Goal: Task Accomplishment & Management: Complete application form

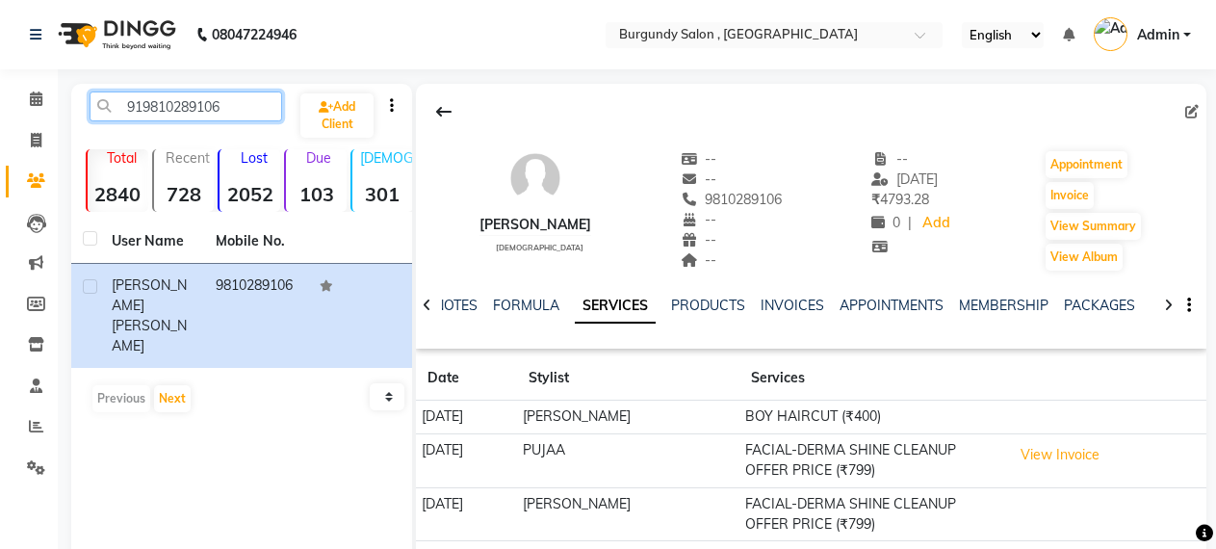
click at [231, 106] on input "919810289106" at bounding box center [186, 106] width 193 height 30
type input "9"
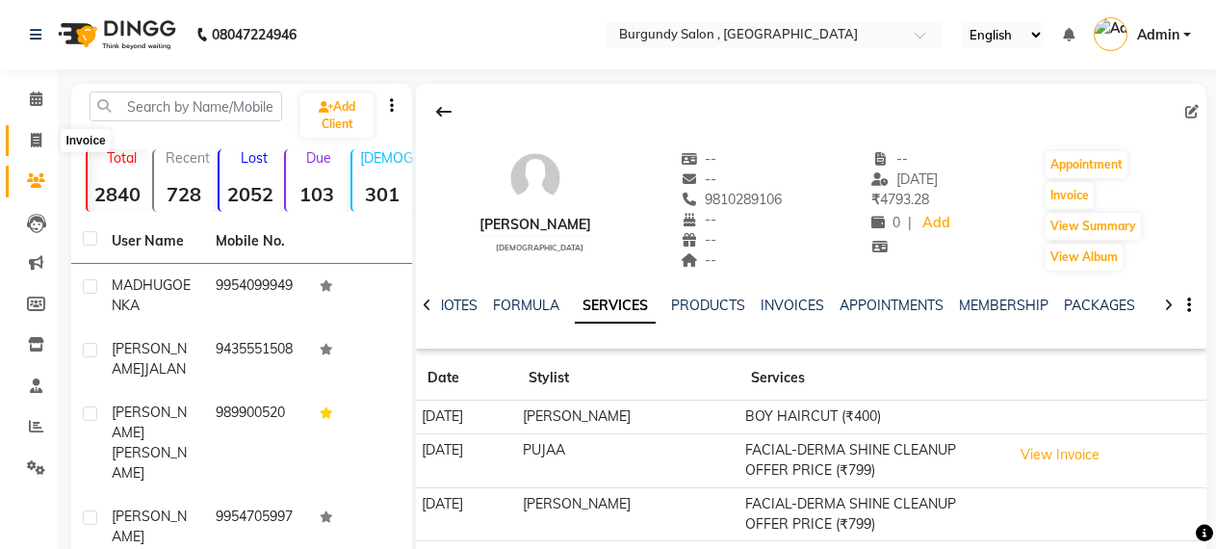
click at [36, 143] on icon at bounding box center [36, 140] width 11 height 14
select select "service"
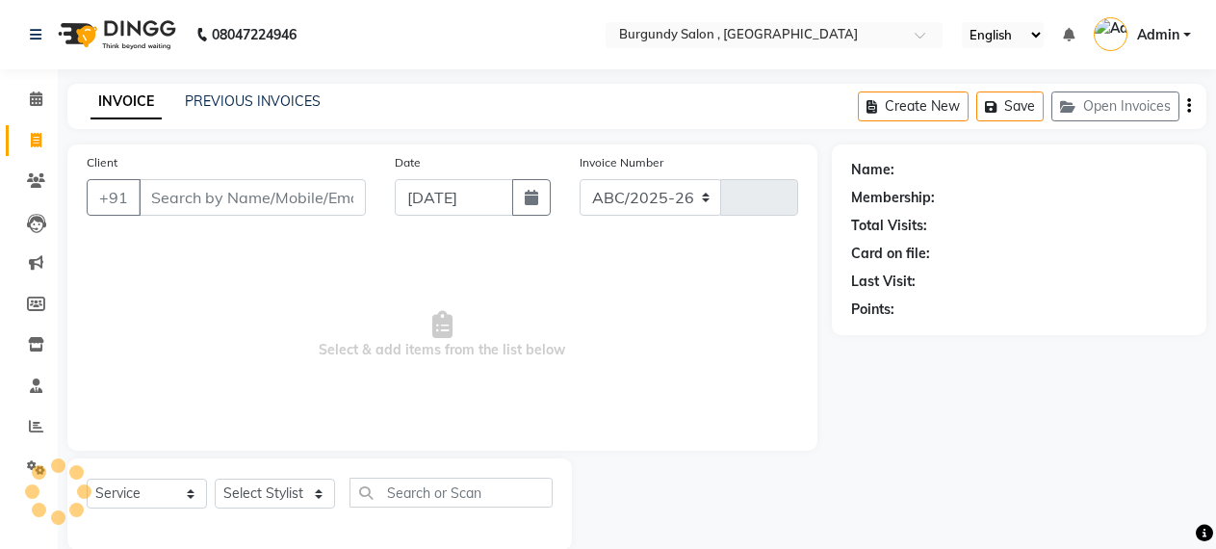
scroll to position [30, 0]
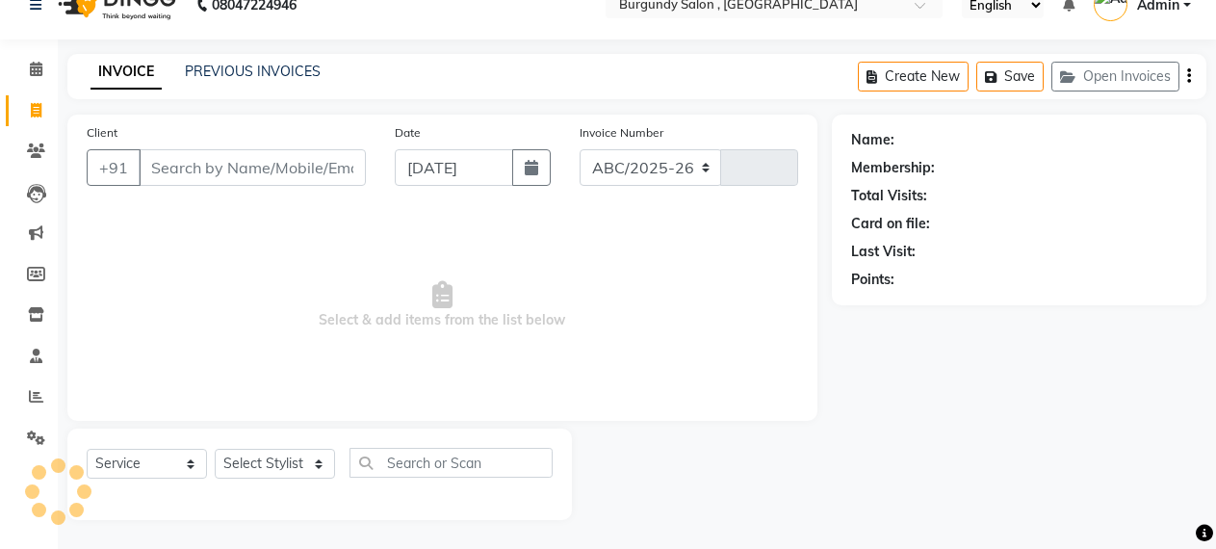
select select "5345"
type input "1692"
click at [191, 162] on input "Client" at bounding box center [252, 167] width 227 height 37
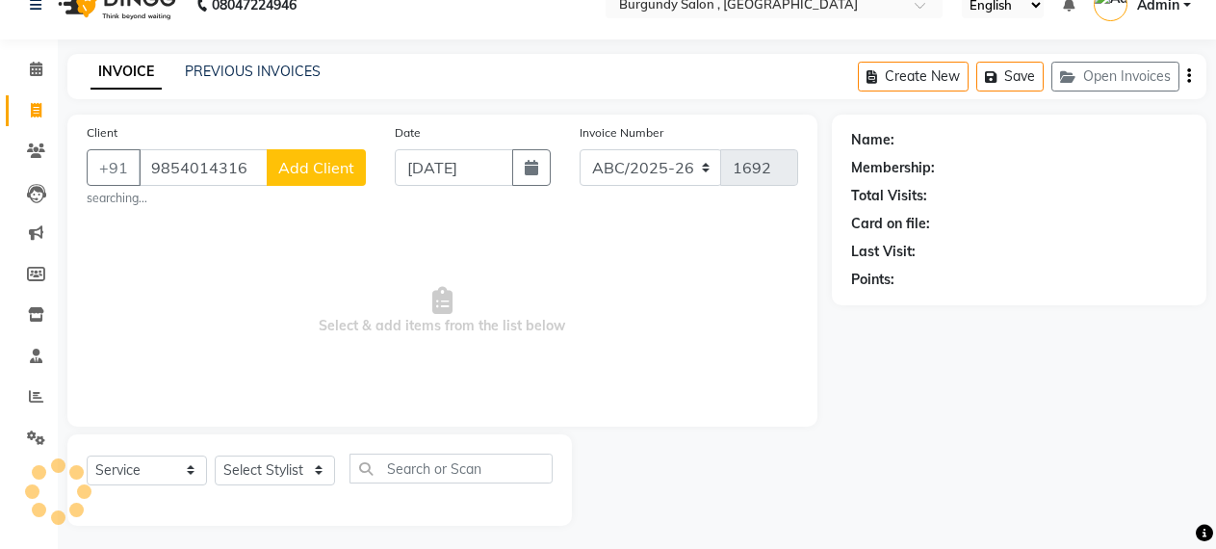
type input "9854014316"
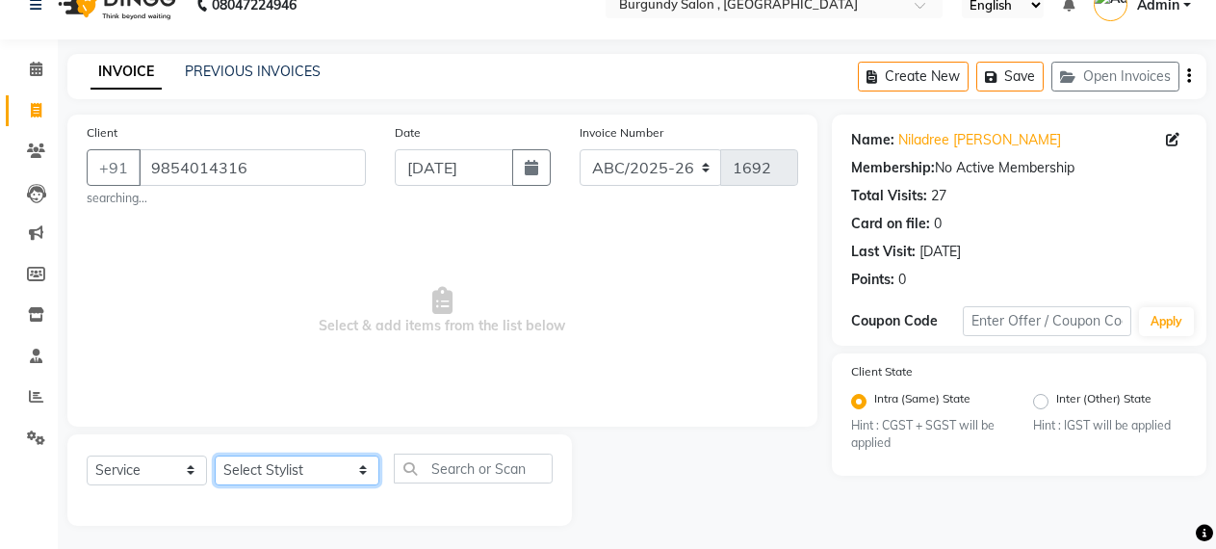
click at [250, 470] on select "Select Stylist ANIL [PERSON_NAME] [PERSON_NAME] DHON DAS DHON / [PERSON_NAME] […" at bounding box center [297, 470] width 165 height 30
select select "32576"
click at [215, 455] on select "Select Stylist ANIL [PERSON_NAME] [PERSON_NAME] DHON DAS DHON / [PERSON_NAME] […" at bounding box center [297, 470] width 165 height 30
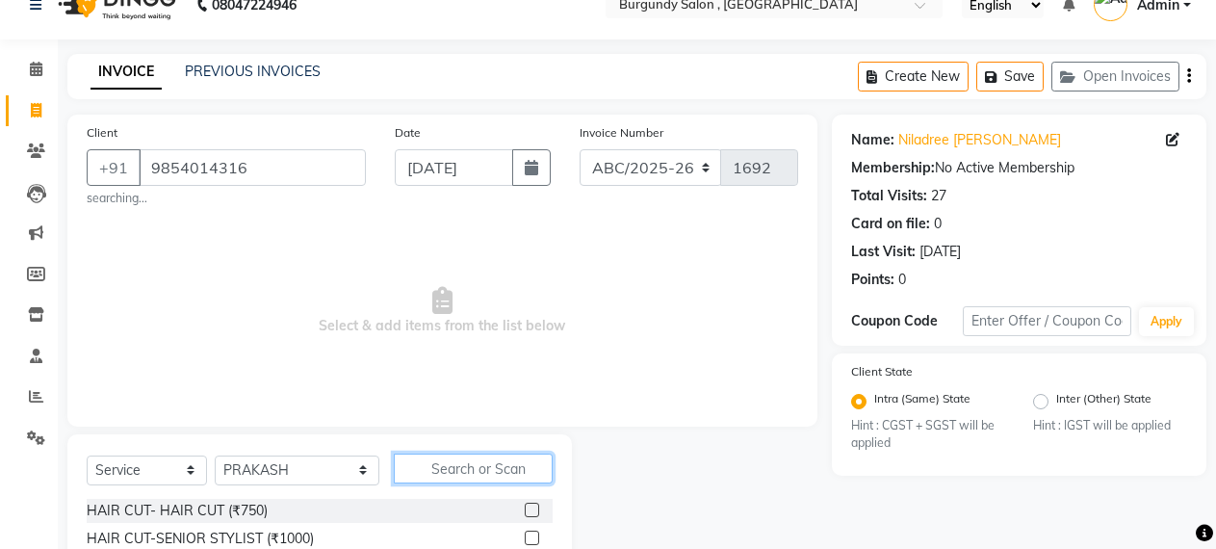
click at [445, 470] on input "text" at bounding box center [474, 469] width 160 height 30
type input "G"
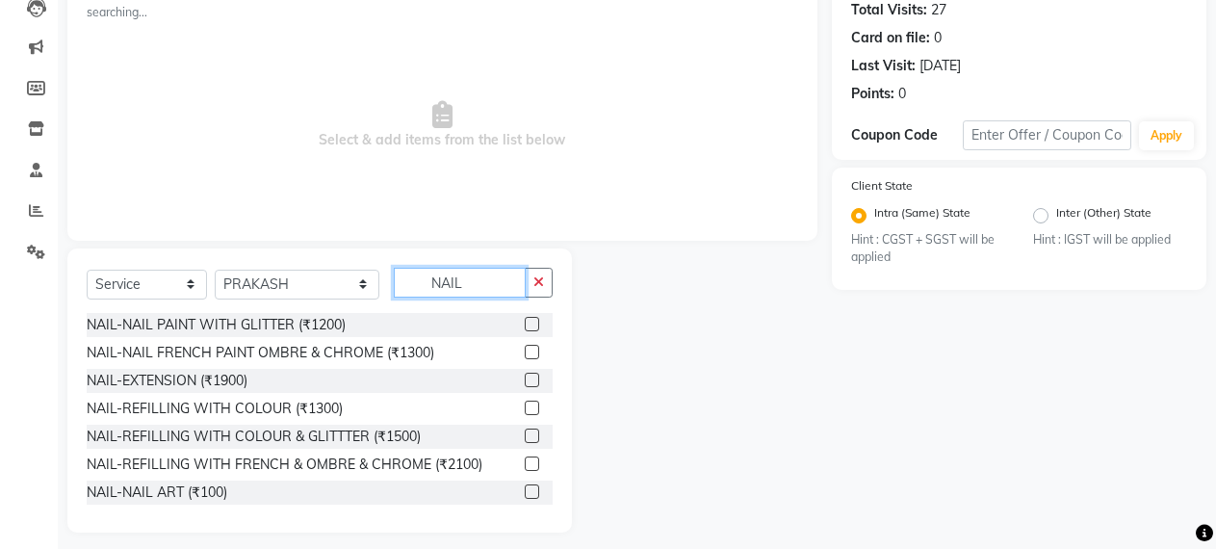
scroll to position [228, 0]
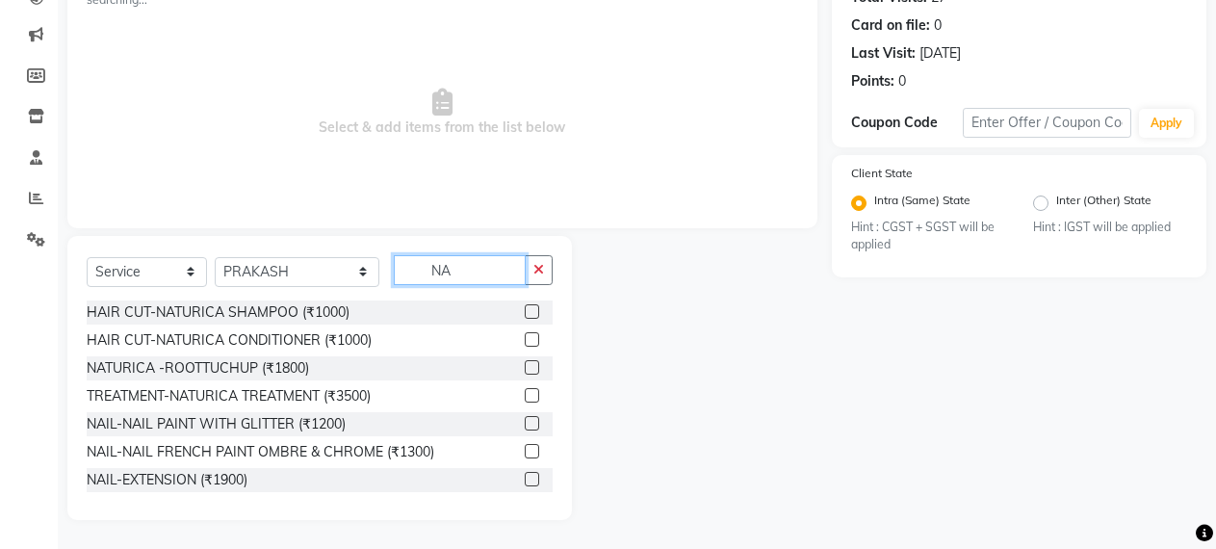
type input "N"
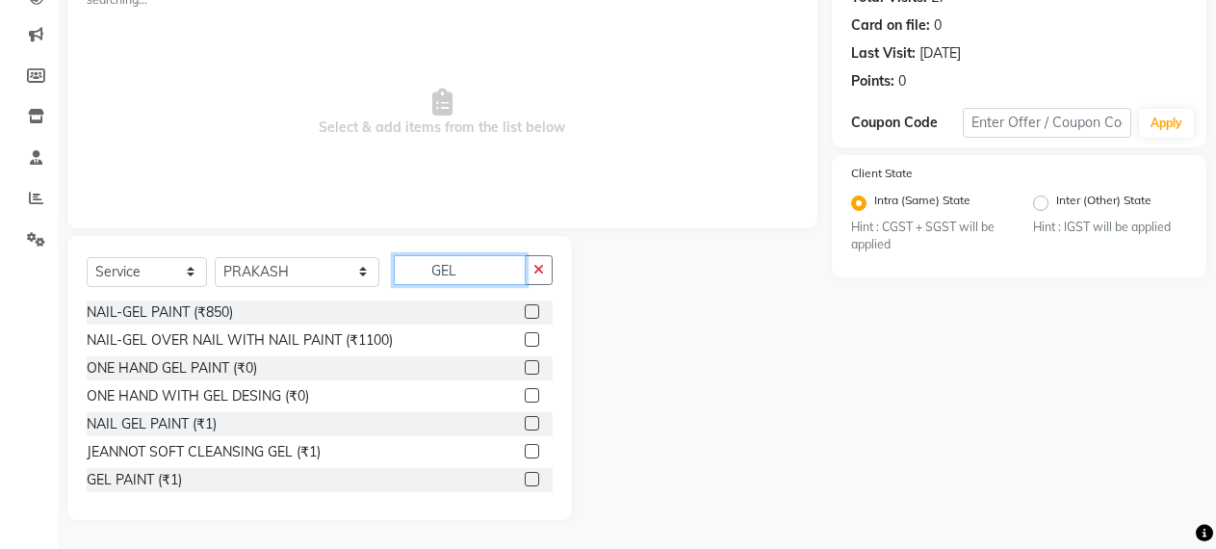
type input "GEL"
click at [525, 313] on label at bounding box center [532, 311] width 14 height 14
click at [525, 313] on input "checkbox" at bounding box center [531, 312] width 13 height 13
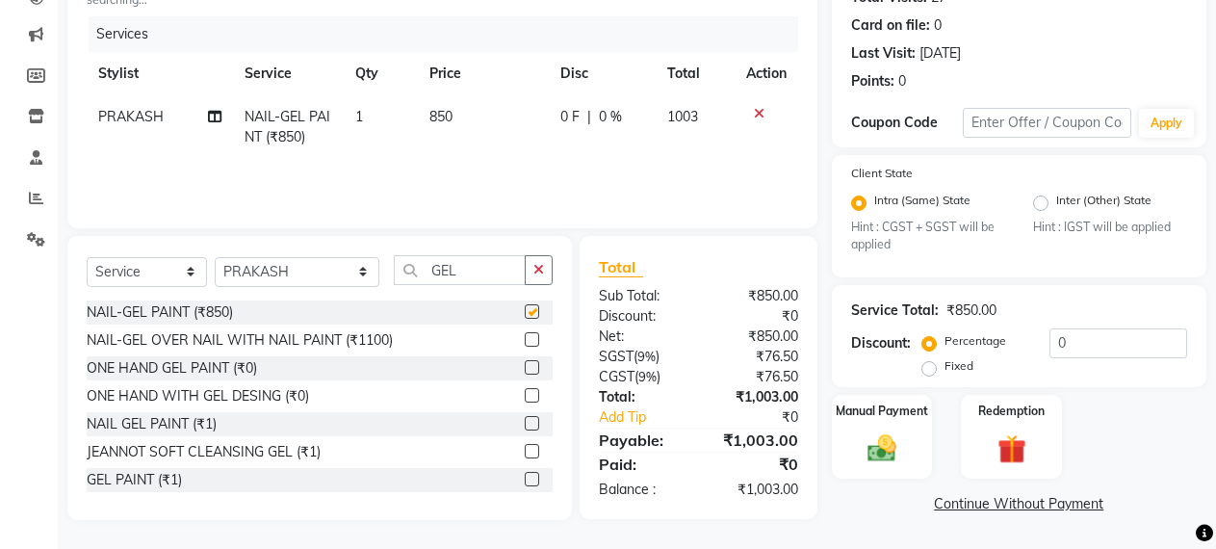
checkbox input "false"
click at [364, 117] on td "1" at bounding box center [381, 127] width 74 height 64
select select "32576"
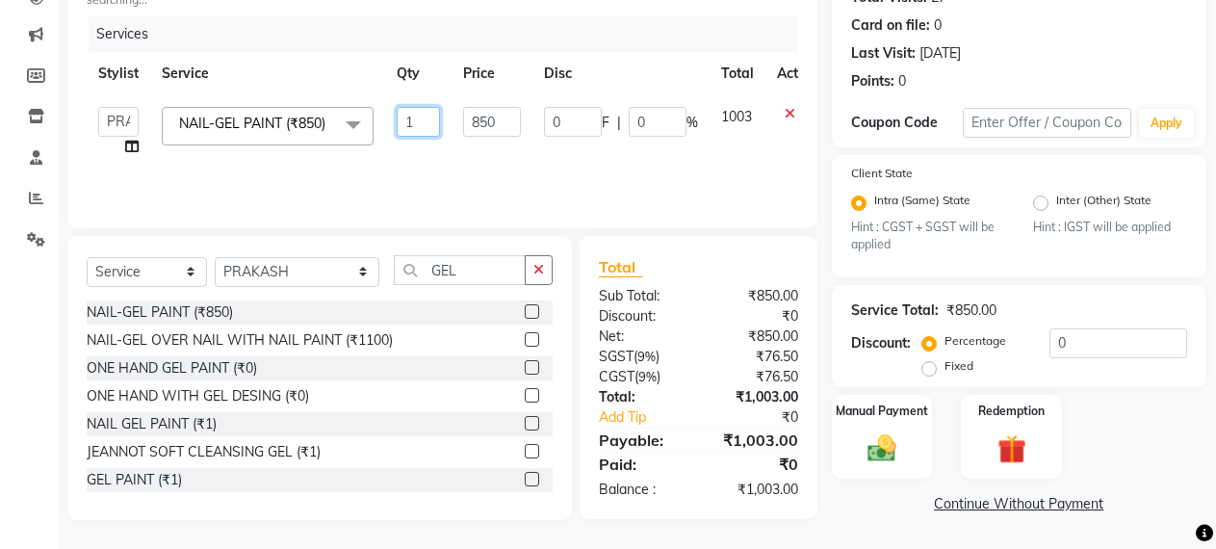
click at [427, 123] on input "1" at bounding box center [418, 122] width 43 height 30
type input "2"
click at [1050, 349] on input "0" at bounding box center [1119, 343] width 138 height 30
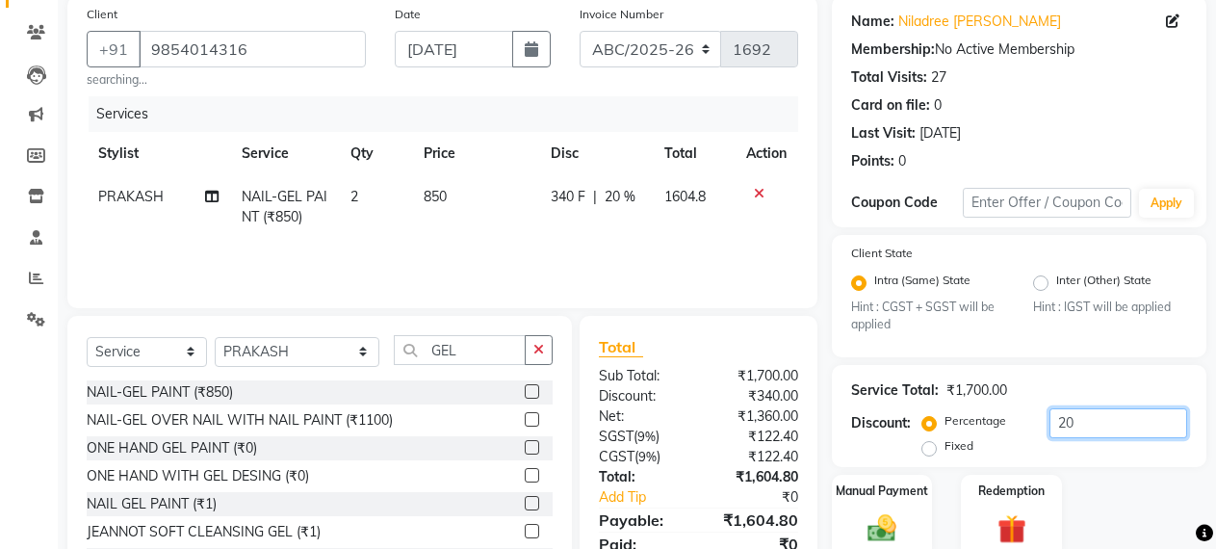
scroll to position [114, 0]
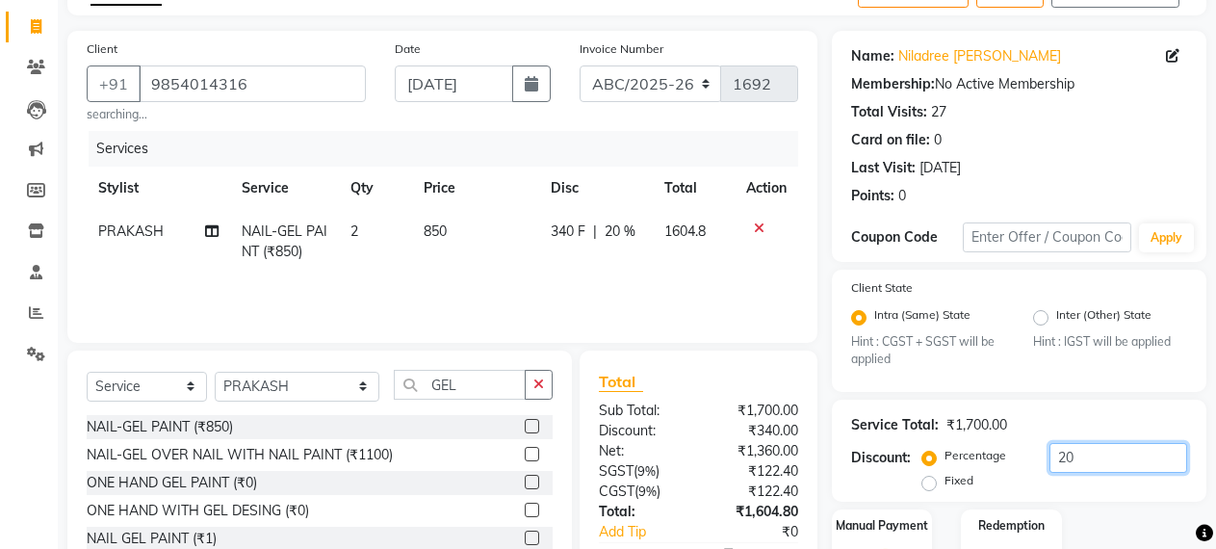
type input "20"
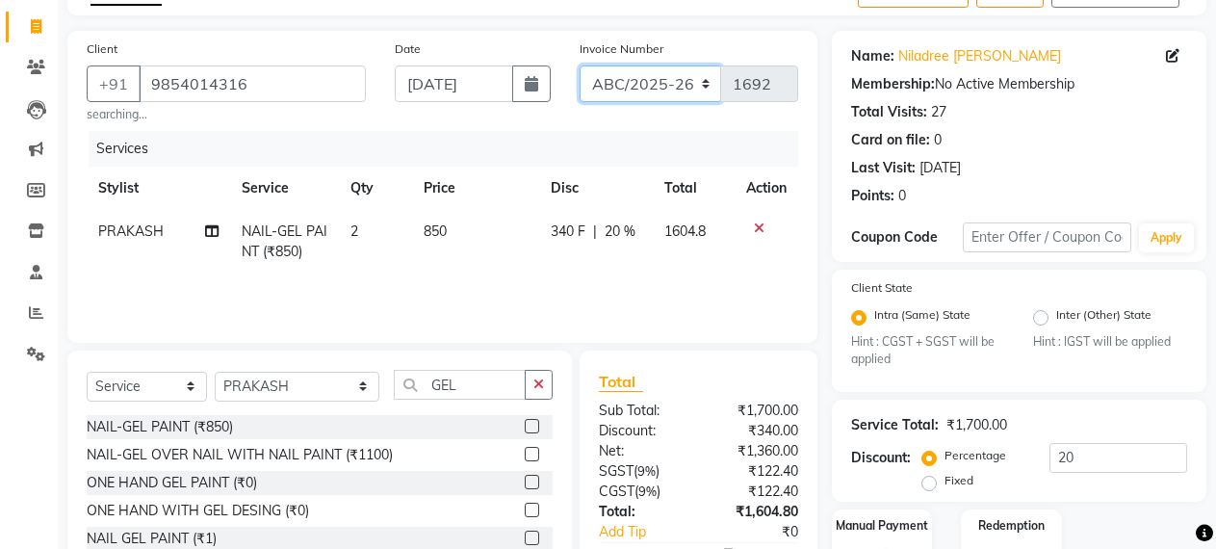
click at [667, 74] on select "ABC/2025-26 SER/24-25 V/2025-26" at bounding box center [651, 83] width 143 height 37
select select "5334"
click at [580, 65] on select "ABC/2025-26 SER/24-25 V/2025-26" at bounding box center [651, 83] width 143 height 37
type input "001823"
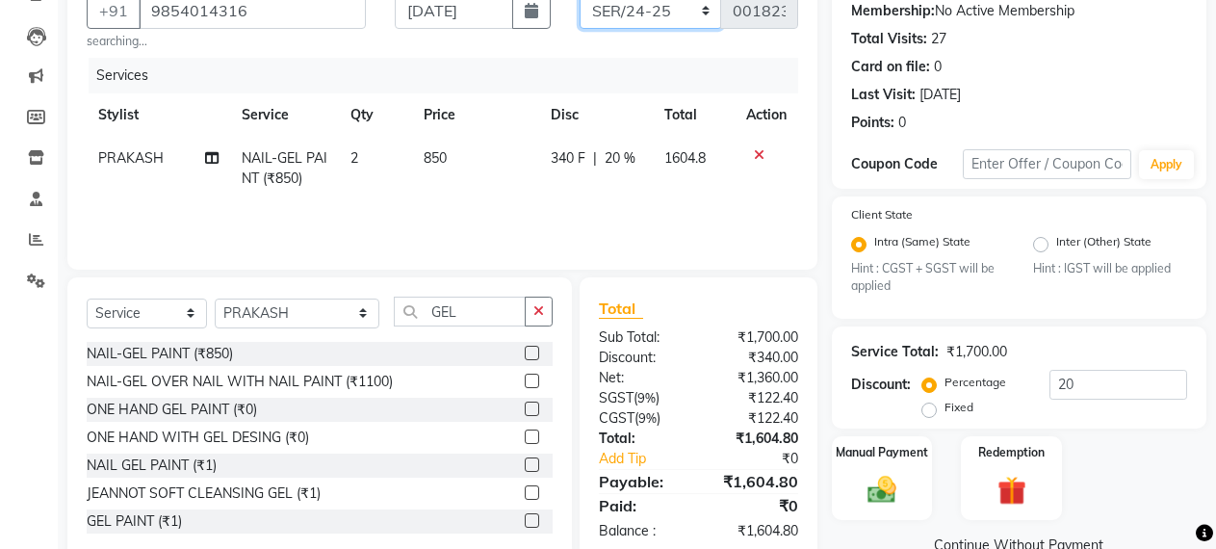
scroll to position [228, 0]
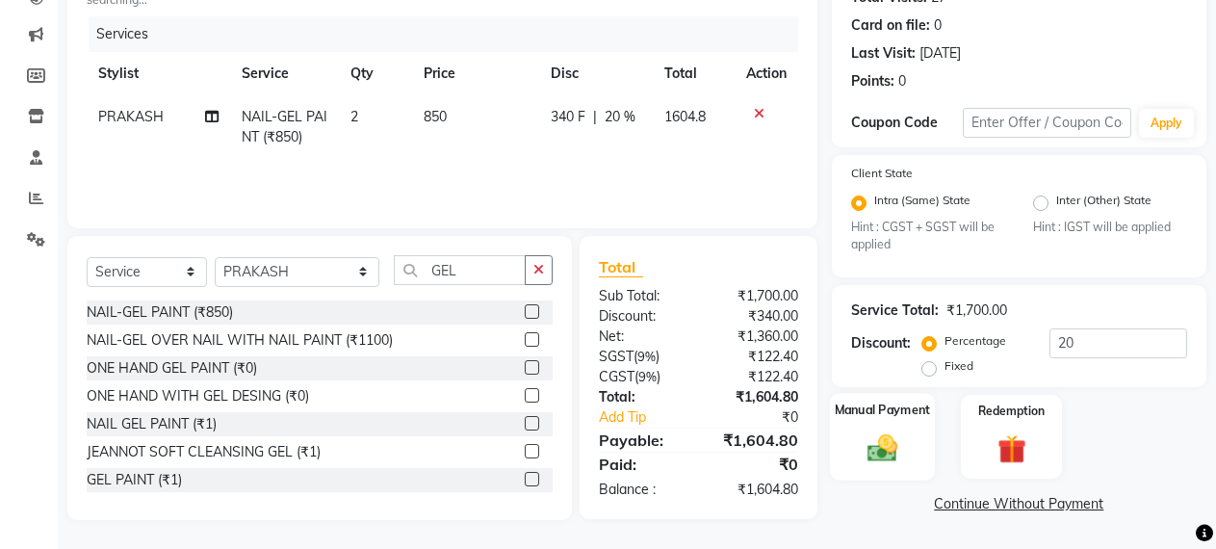
click at [874, 455] on img at bounding box center [882, 448] width 49 height 35
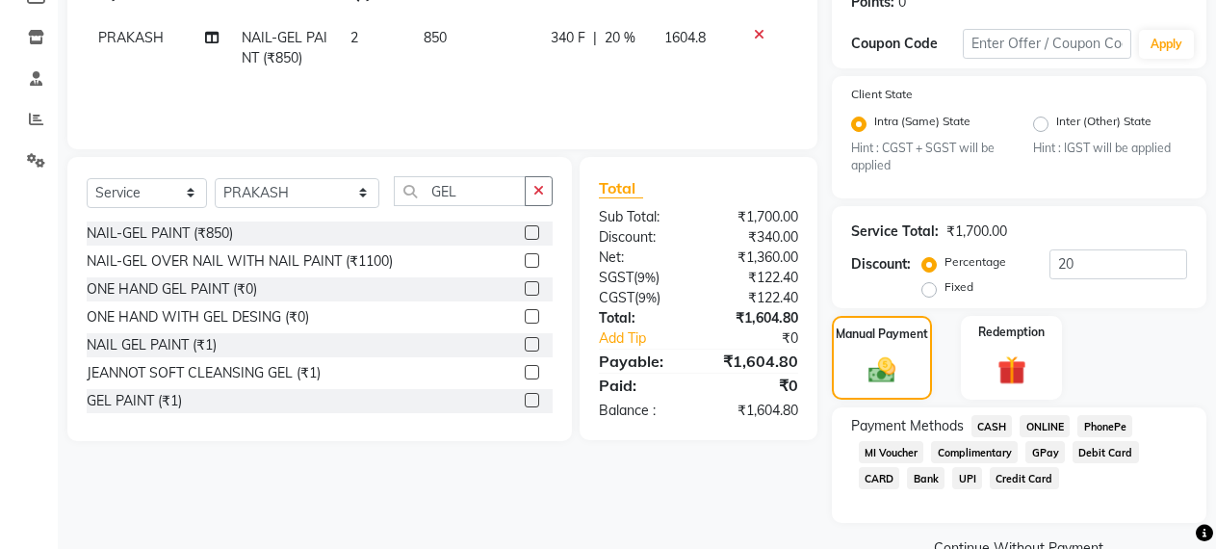
scroll to position [350, 0]
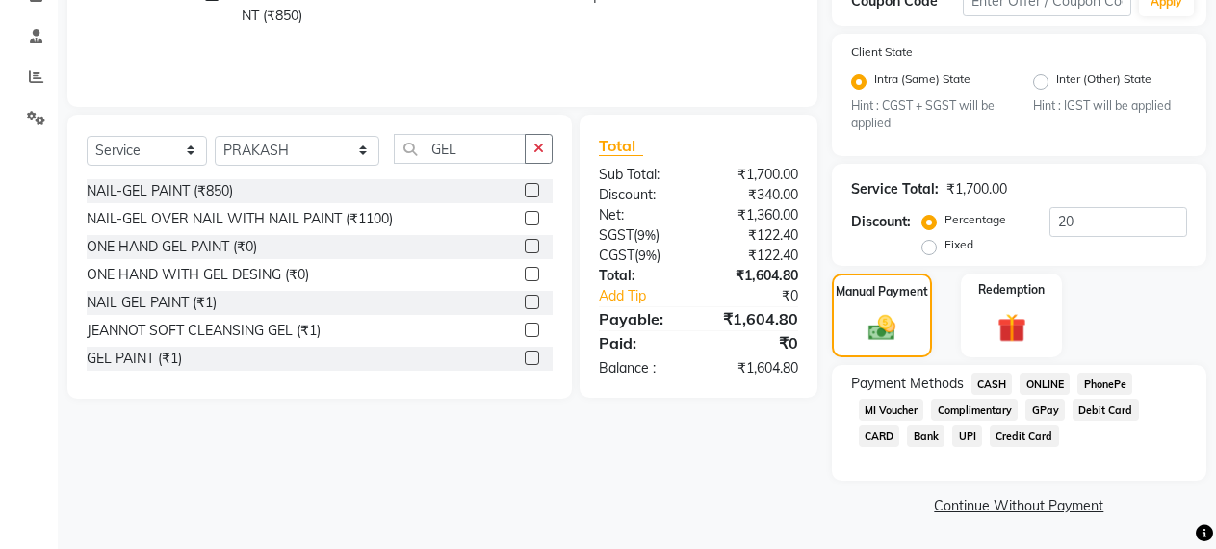
click at [1034, 383] on span "ONLINE" at bounding box center [1045, 384] width 50 height 22
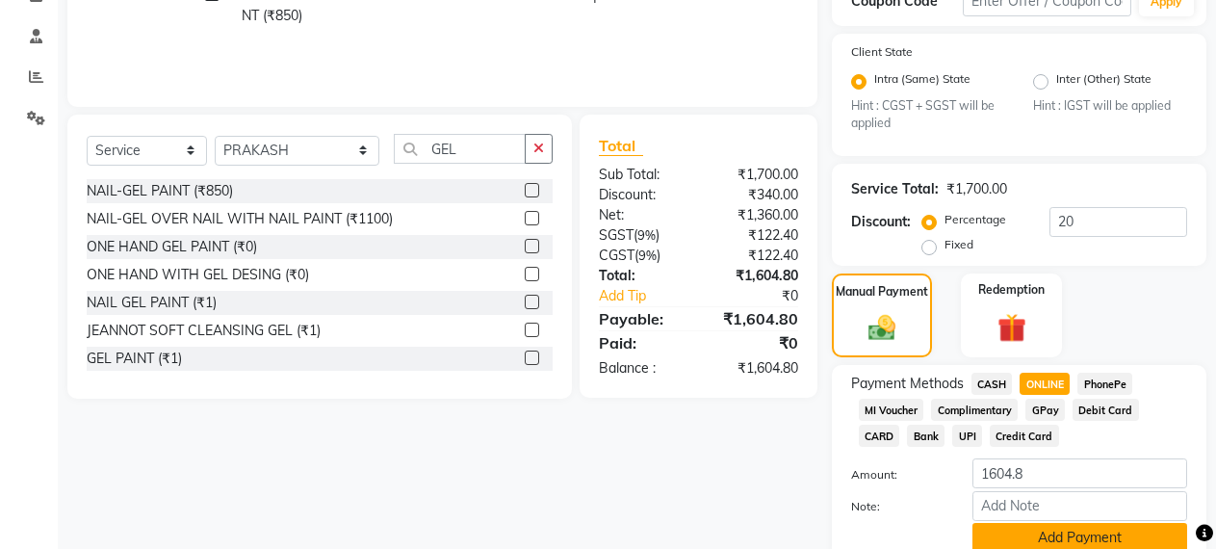
click at [1051, 533] on button "Add Payment" at bounding box center [1080, 538] width 215 height 30
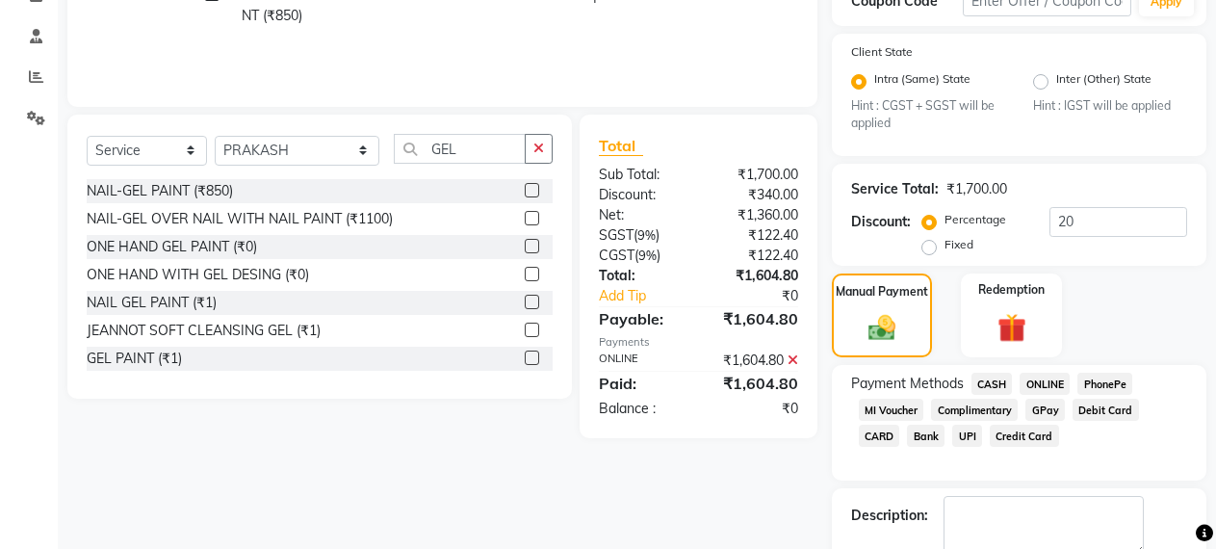
scroll to position [456, 0]
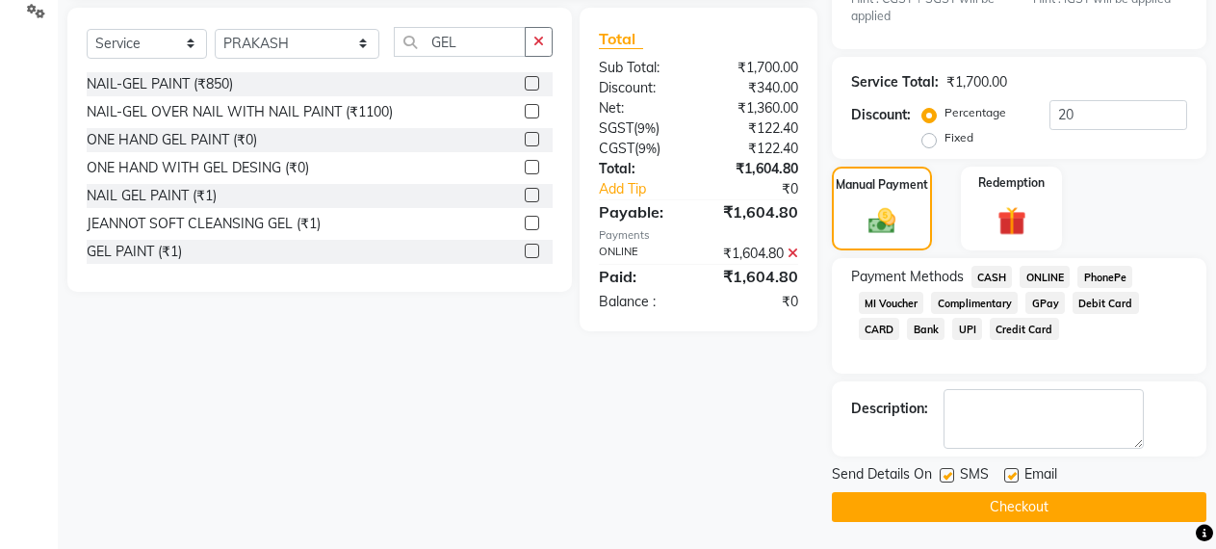
click at [975, 506] on button "Checkout" at bounding box center [1019, 507] width 375 height 30
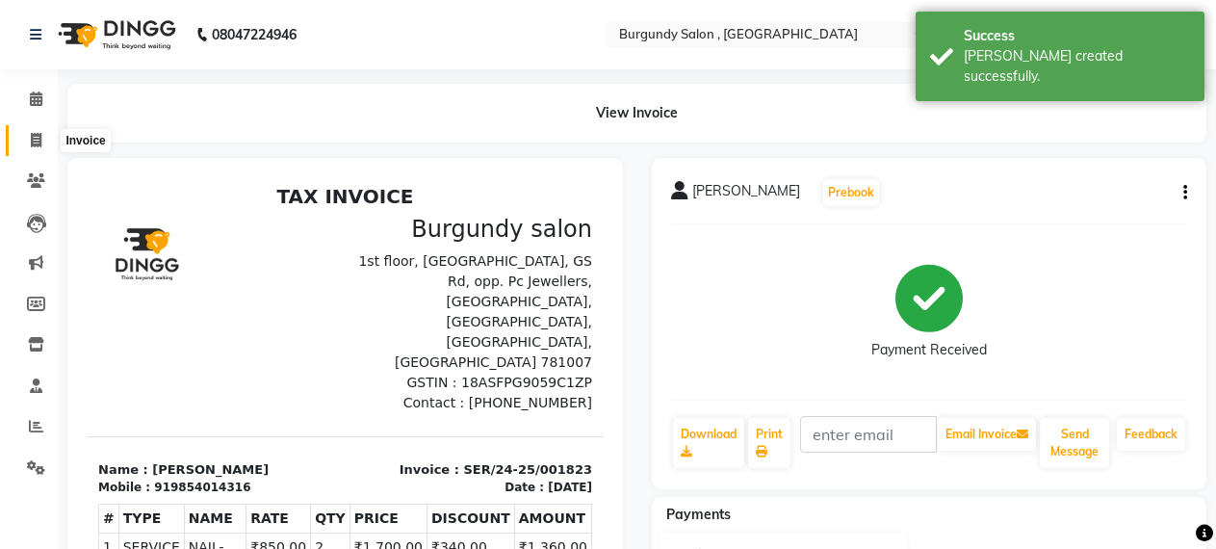
click at [44, 133] on span at bounding box center [36, 141] width 34 height 22
select select "service"
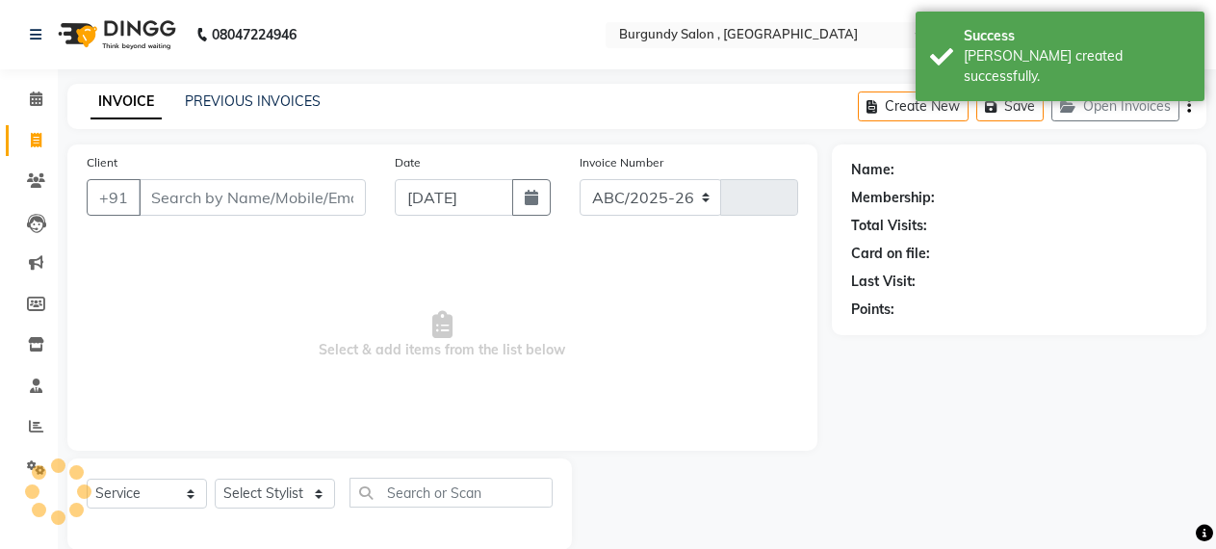
scroll to position [30, 0]
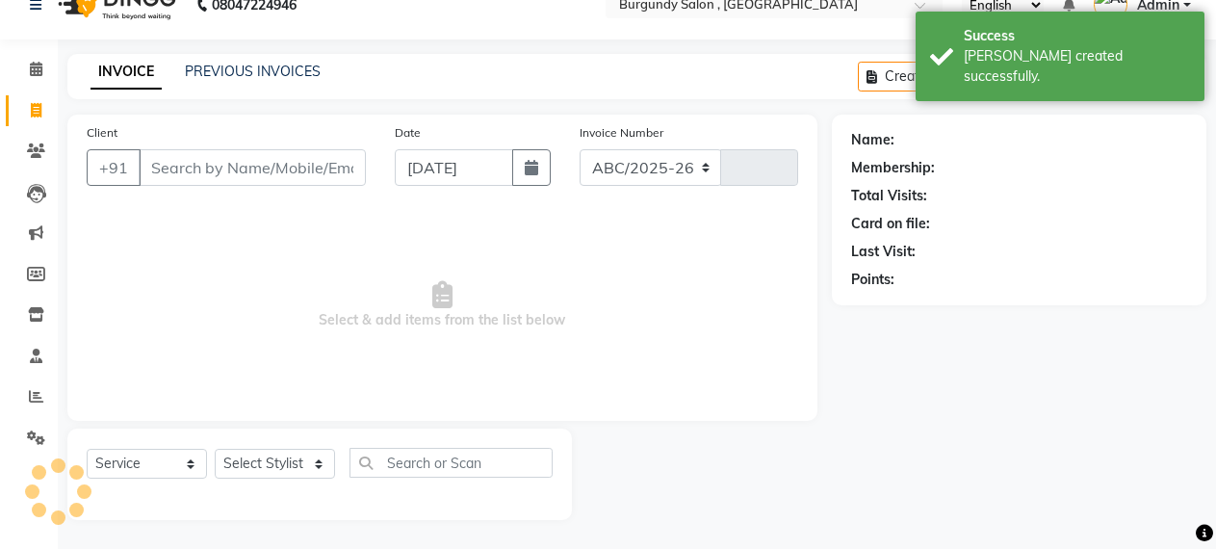
select select "5345"
type input "1692"
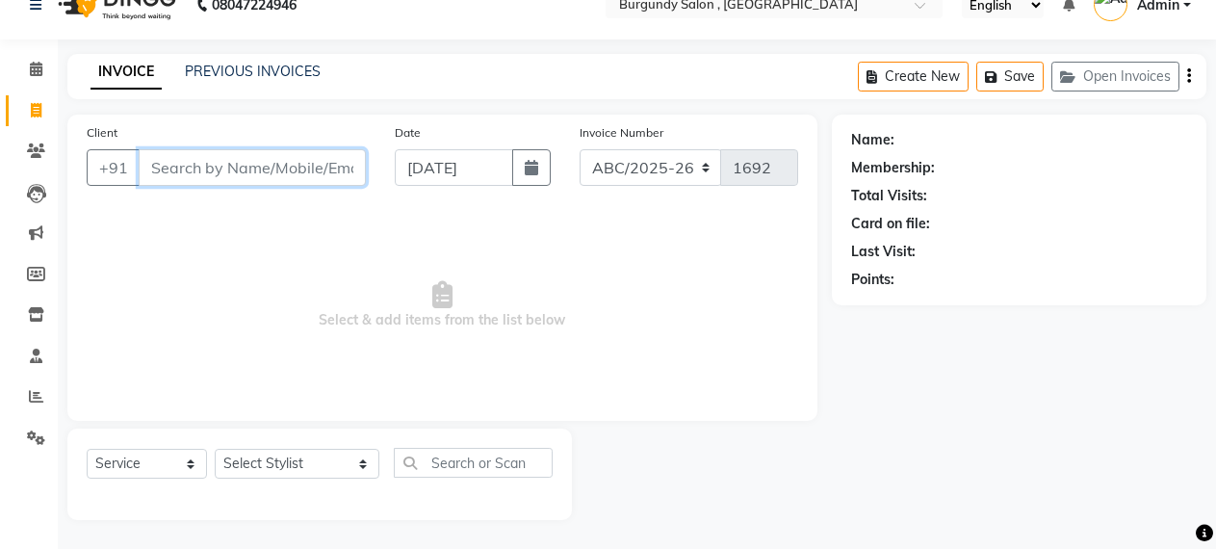
click at [169, 176] on input "Client" at bounding box center [252, 167] width 227 height 37
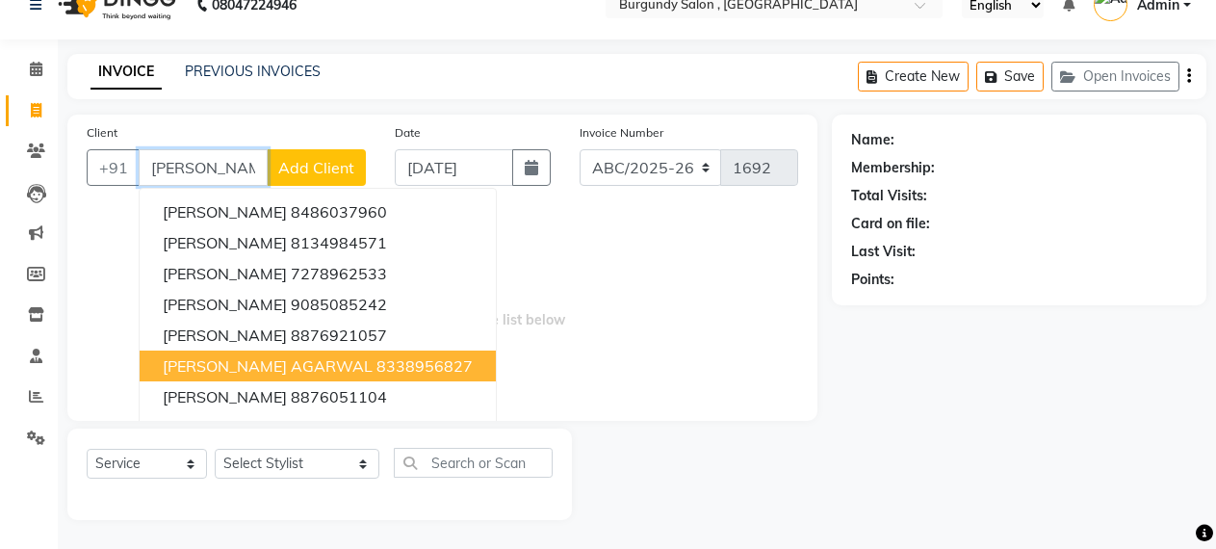
click at [215, 370] on span "[PERSON_NAME] AGARWAL" at bounding box center [268, 365] width 210 height 19
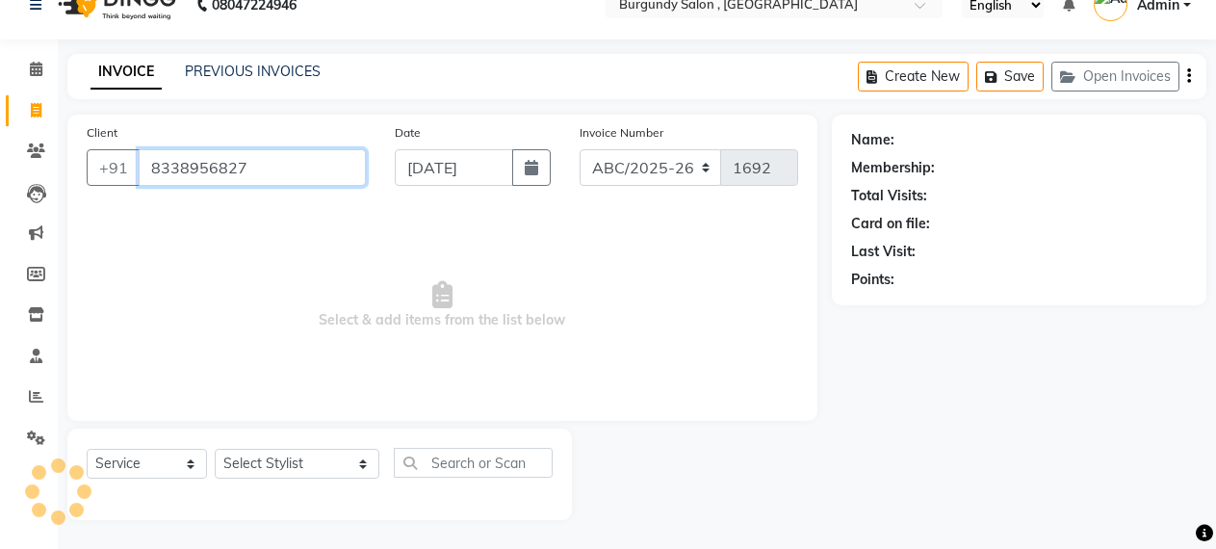
type input "8338956827"
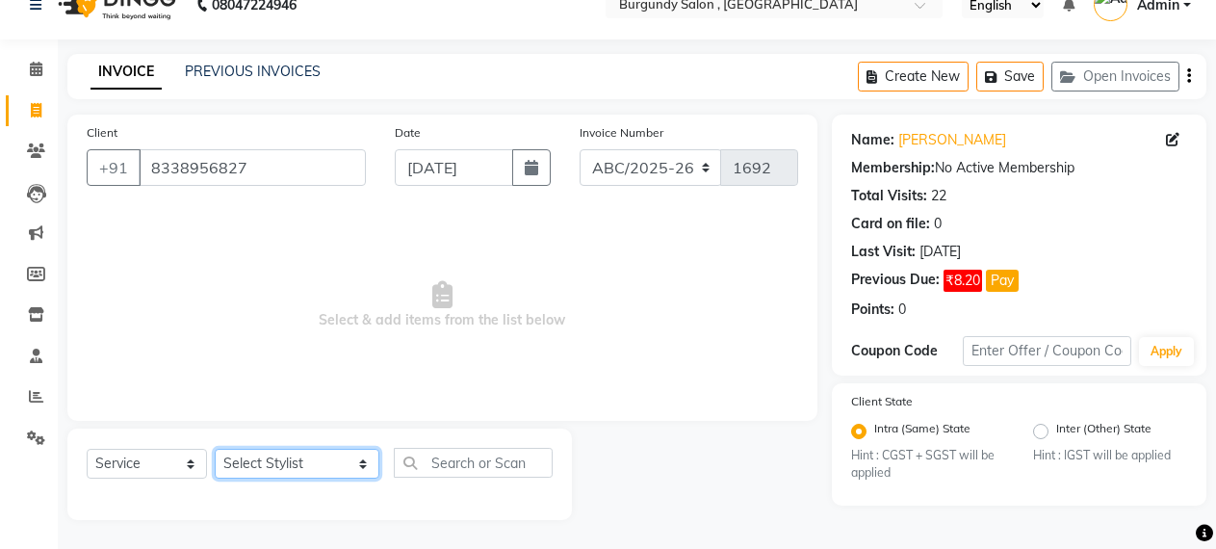
click at [250, 459] on select "Select Stylist ANIL [PERSON_NAME] [PERSON_NAME] DHON DAS DHON / [PERSON_NAME] […" at bounding box center [297, 464] width 165 height 30
select select "32580"
click at [215, 449] on select "Select Stylist ANIL [PERSON_NAME] [PERSON_NAME] DHON DAS DHON / [PERSON_NAME] […" at bounding box center [297, 464] width 165 height 30
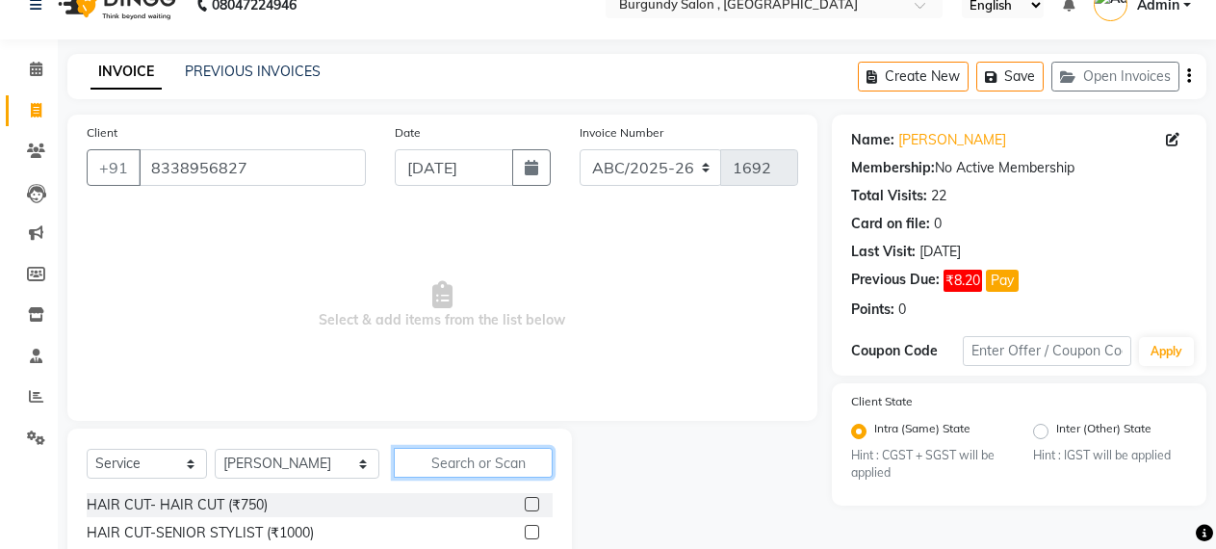
click at [484, 473] on input "text" at bounding box center [474, 463] width 160 height 30
type input "EYE"
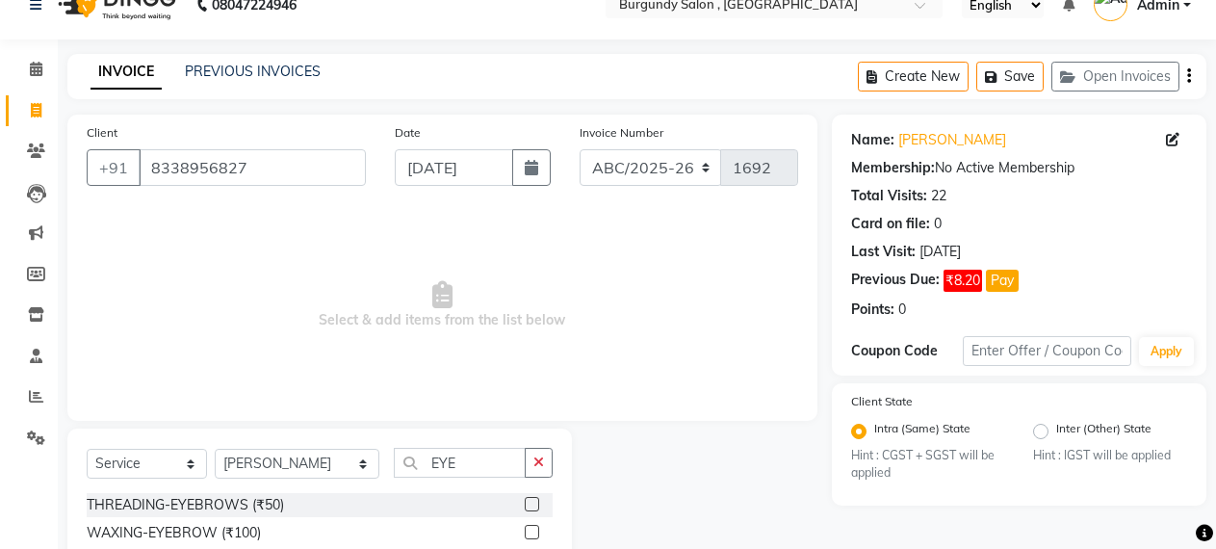
click at [525, 499] on label at bounding box center [532, 504] width 14 height 14
click at [525, 499] on input "checkbox" at bounding box center [531, 505] width 13 height 13
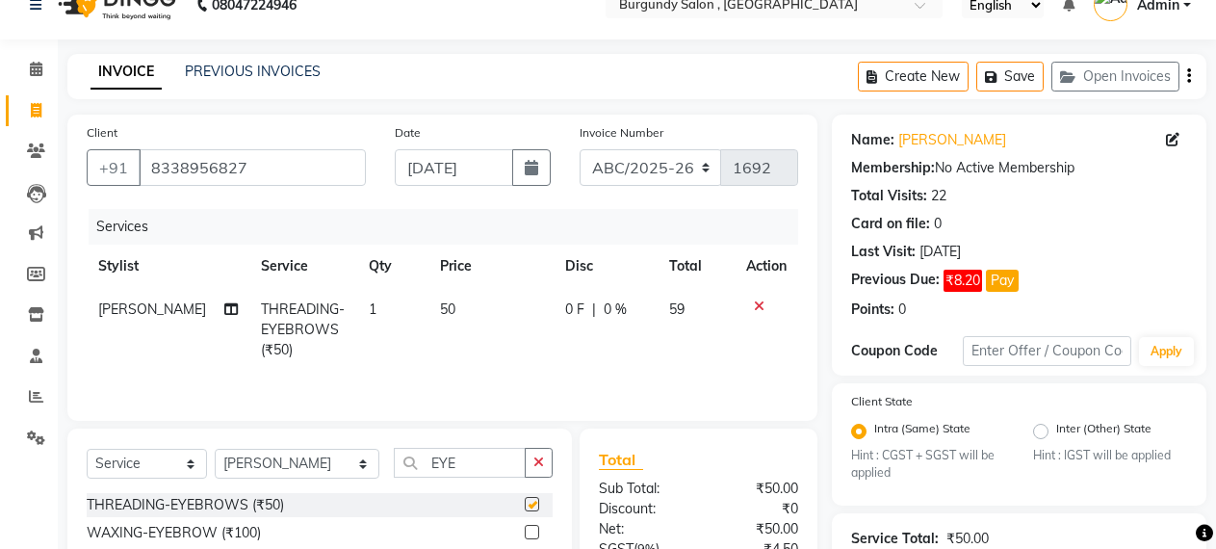
checkbox input "false"
click at [469, 469] on input "EYE" at bounding box center [460, 463] width 133 height 30
type input "E"
type input "UPP"
click at [532, 505] on label at bounding box center [532, 504] width 14 height 14
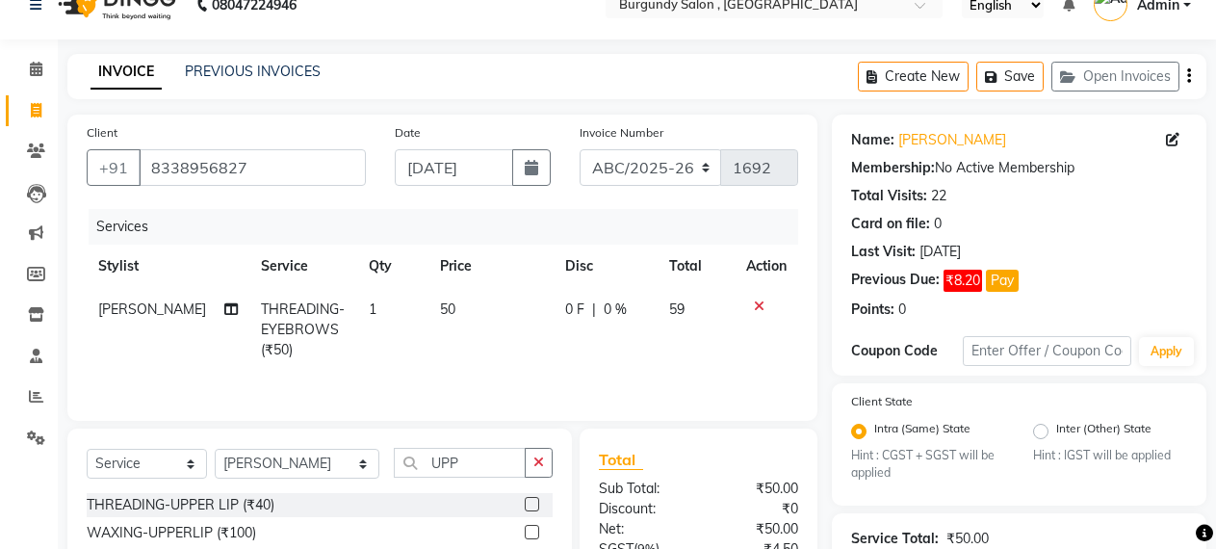
click at [532, 505] on input "checkbox" at bounding box center [531, 505] width 13 height 13
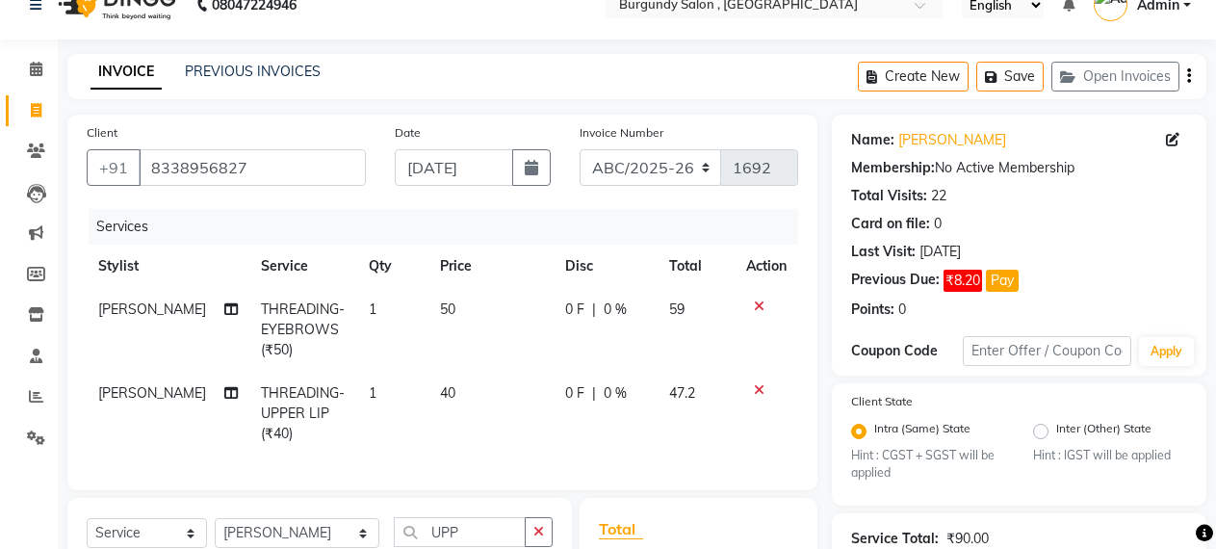
checkbox input "false"
click at [437, 547] on input "UPP" at bounding box center [460, 532] width 133 height 30
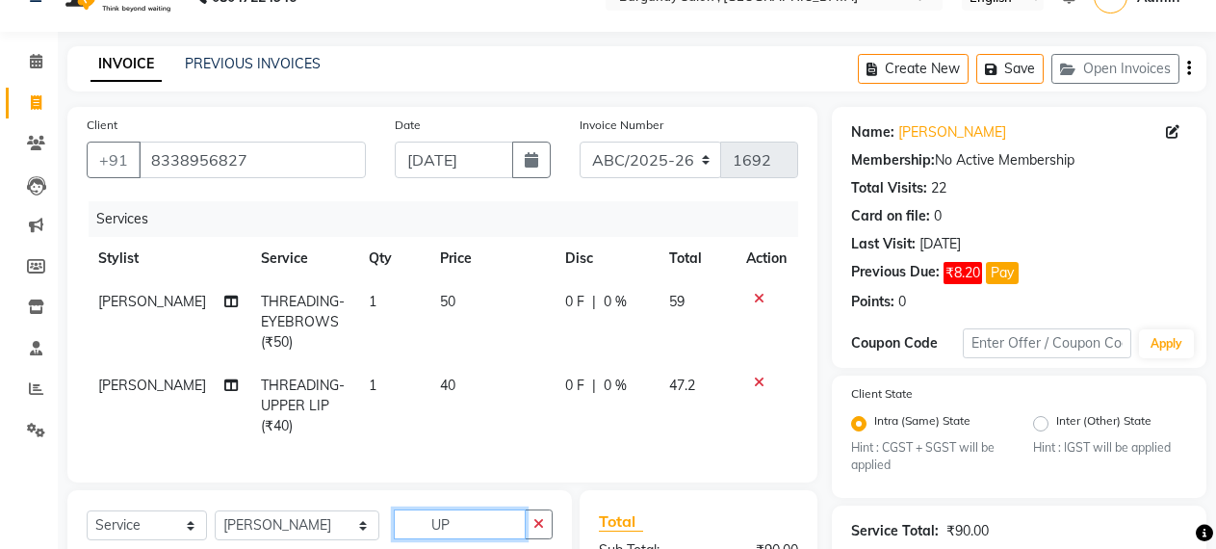
type input "U"
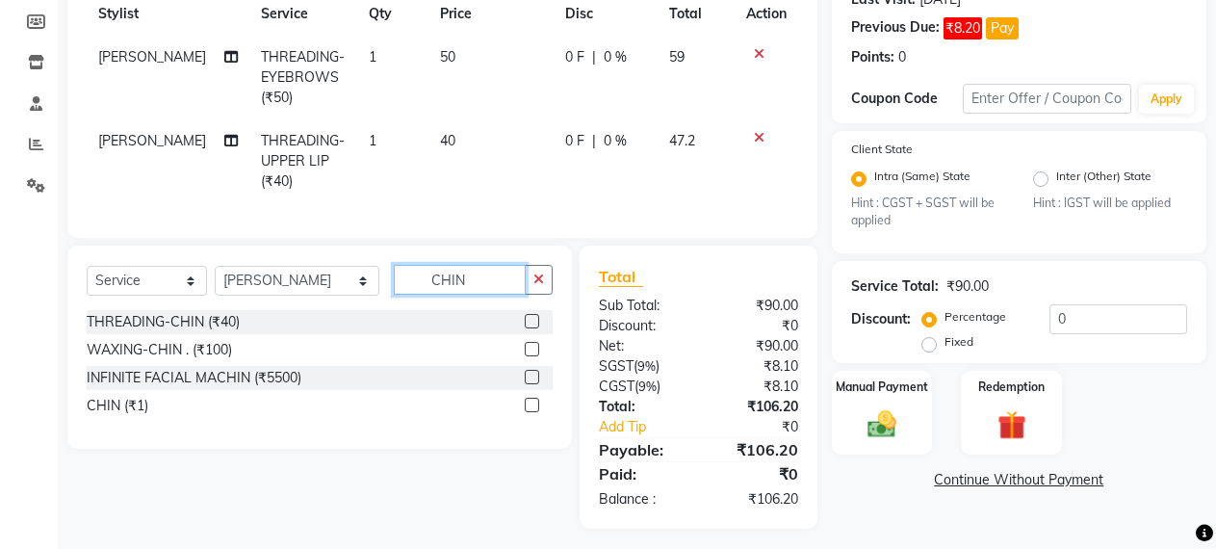
scroll to position [307, 0]
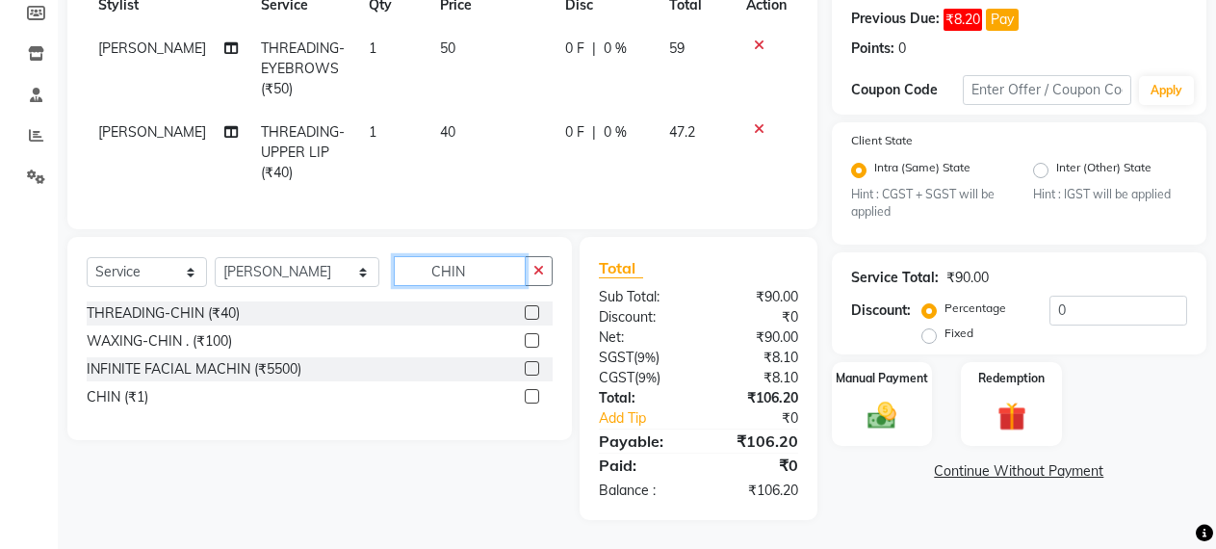
type input "CHIN"
click at [532, 312] on label at bounding box center [532, 312] width 14 height 14
click at [532, 312] on input "checkbox" at bounding box center [531, 313] width 13 height 13
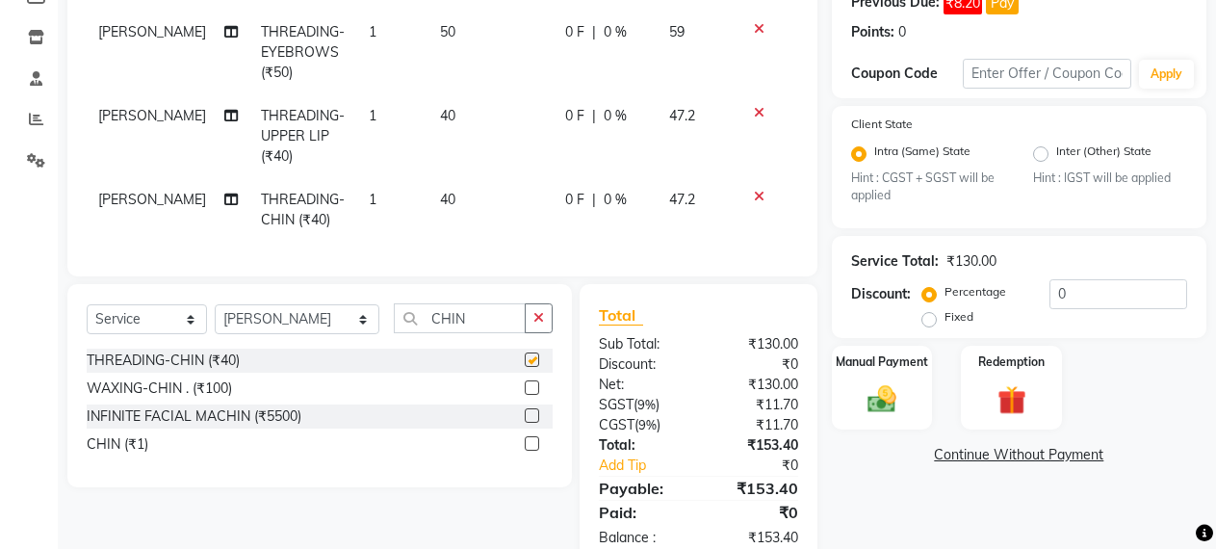
checkbox input "false"
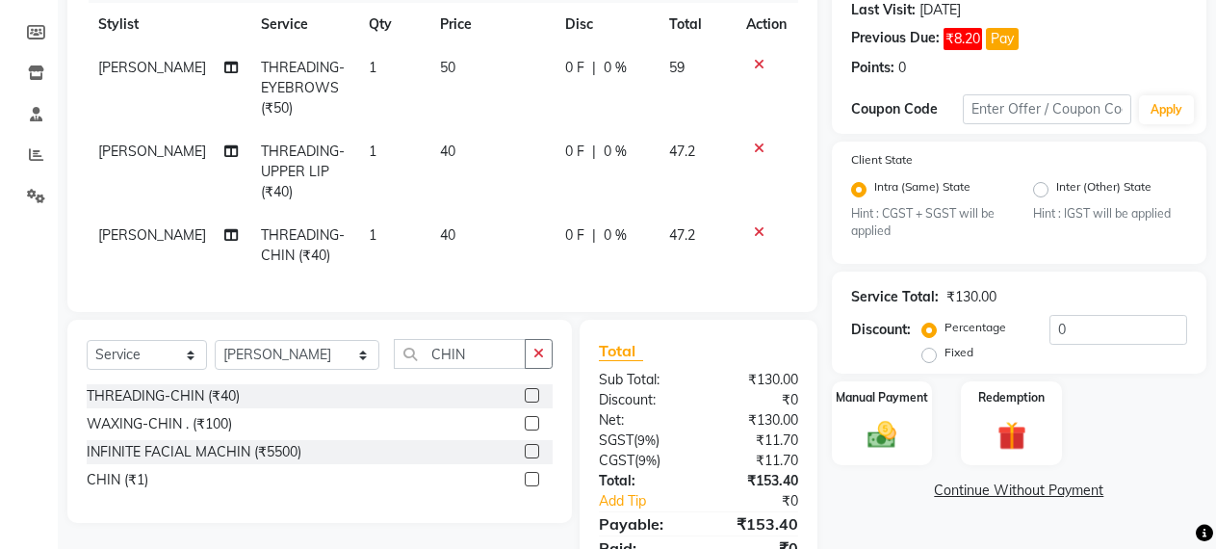
scroll to position [371, 0]
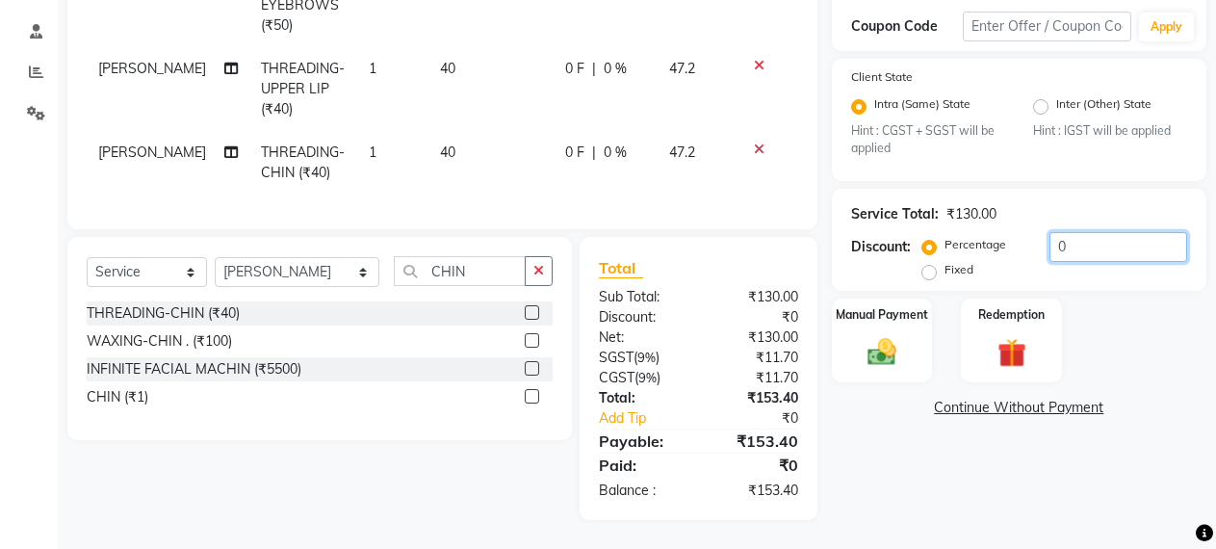
click at [1050, 234] on input "0" at bounding box center [1119, 247] width 138 height 30
type input "30"
click at [885, 336] on img at bounding box center [882, 352] width 49 height 35
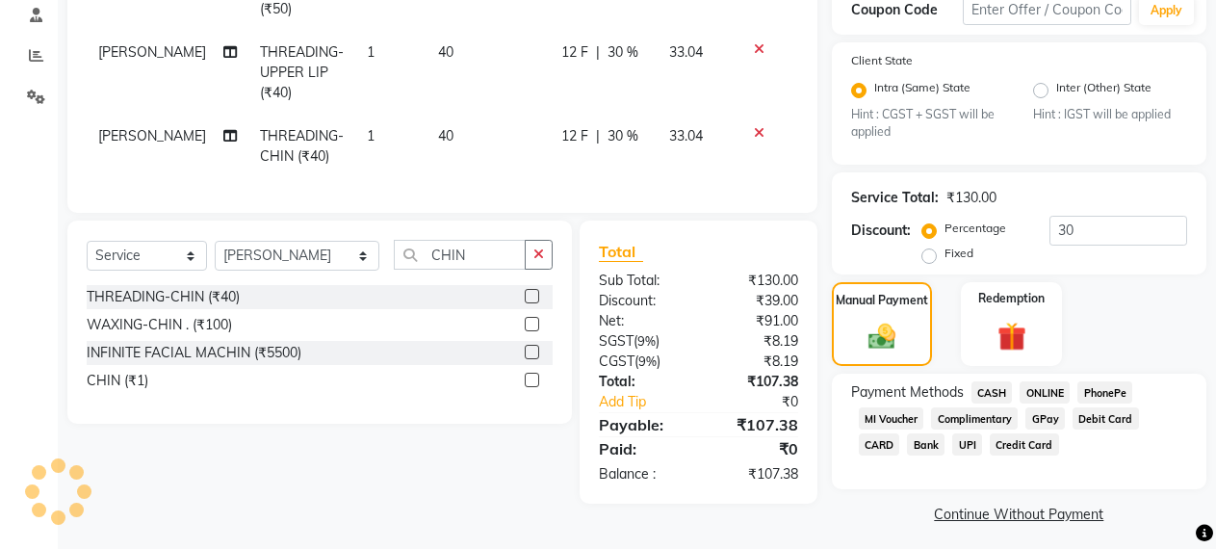
click at [997, 390] on span "CASH" at bounding box center [992, 392] width 41 height 22
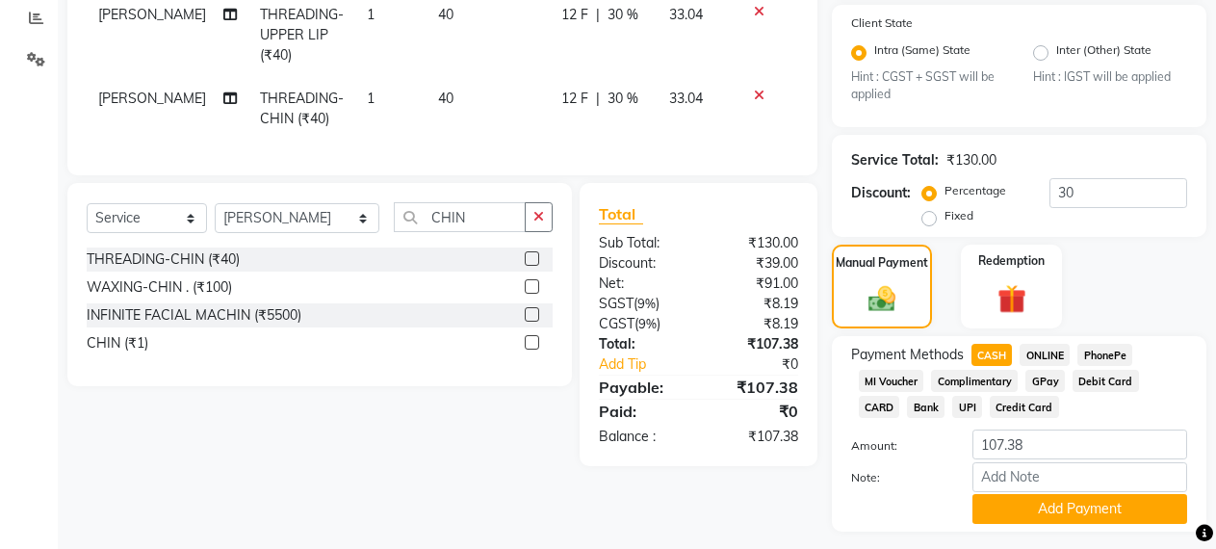
scroll to position [459, 0]
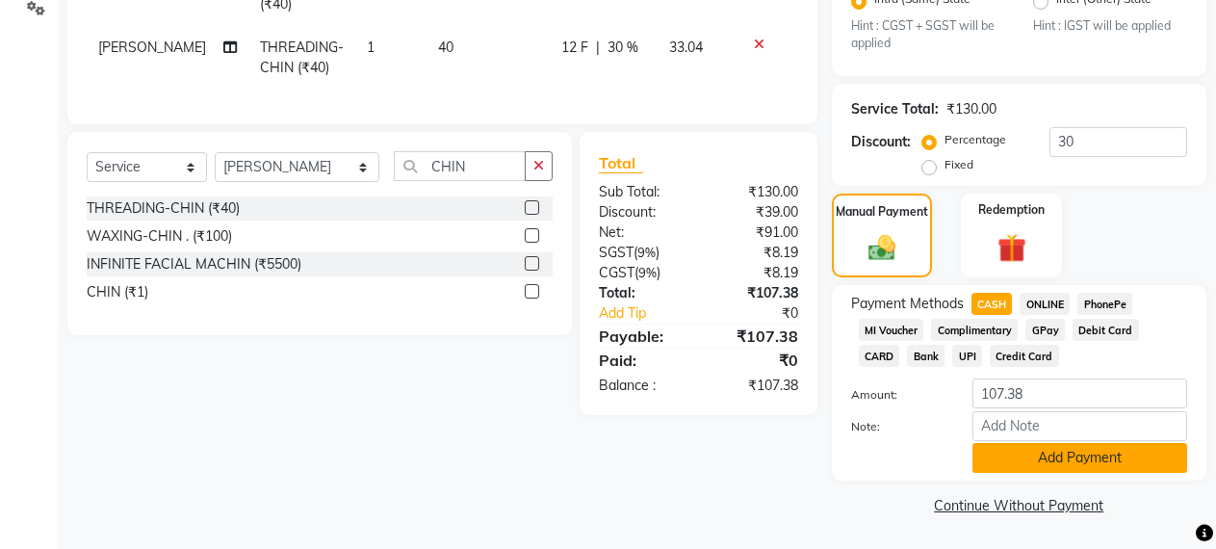
click at [1017, 461] on button "Add Payment" at bounding box center [1080, 458] width 215 height 30
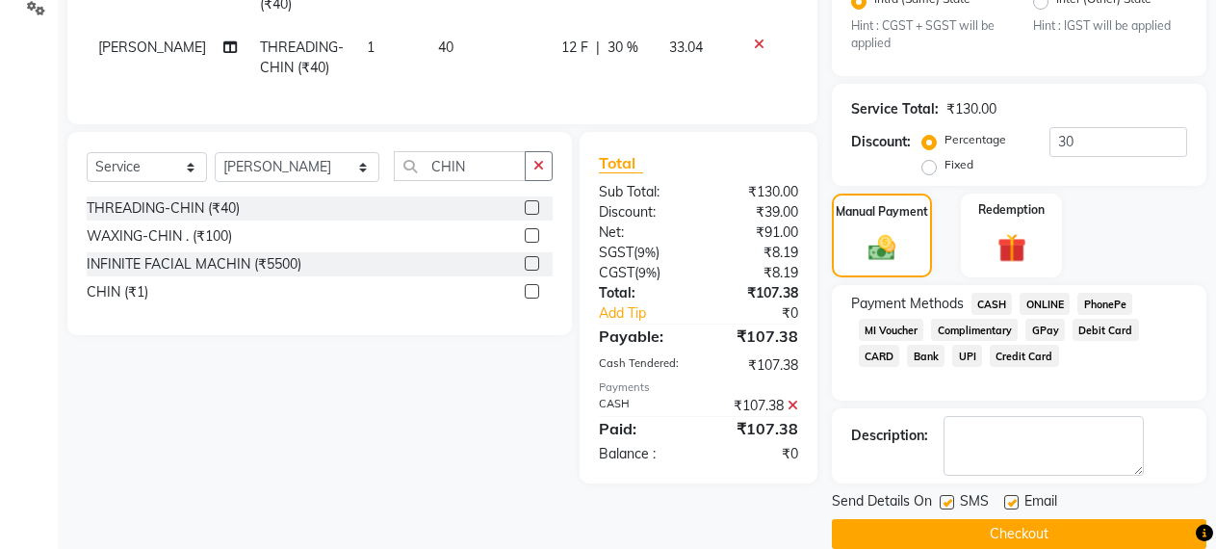
click at [946, 501] on label at bounding box center [947, 502] width 14 height 14
click at [946, 501] on input "checkbox" at bounding box center [946, 503] width 13 height 13
checkbox input "false"
click at [1005, 503] on label at bounding box center [1011, 502] width 14 height 14
click at [1005, 503] on input "checkbox" at bounding box center [1010, 503] width 13 height 13
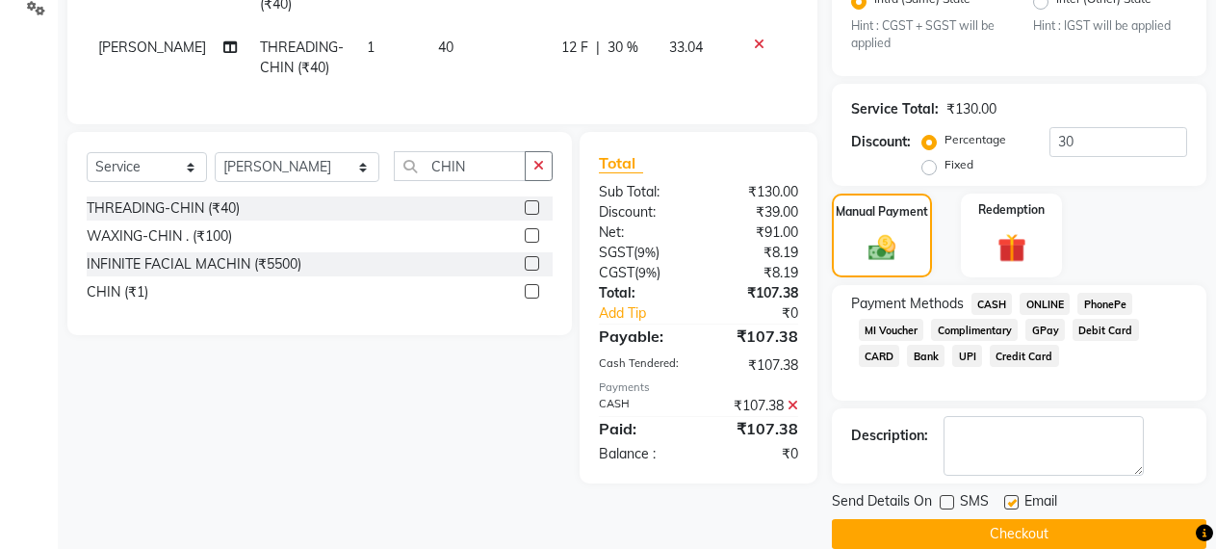
checkbox input "false"
click at [1002, 534] on button "Checkout" at bounding box center [1019, 534] width 375 height 30
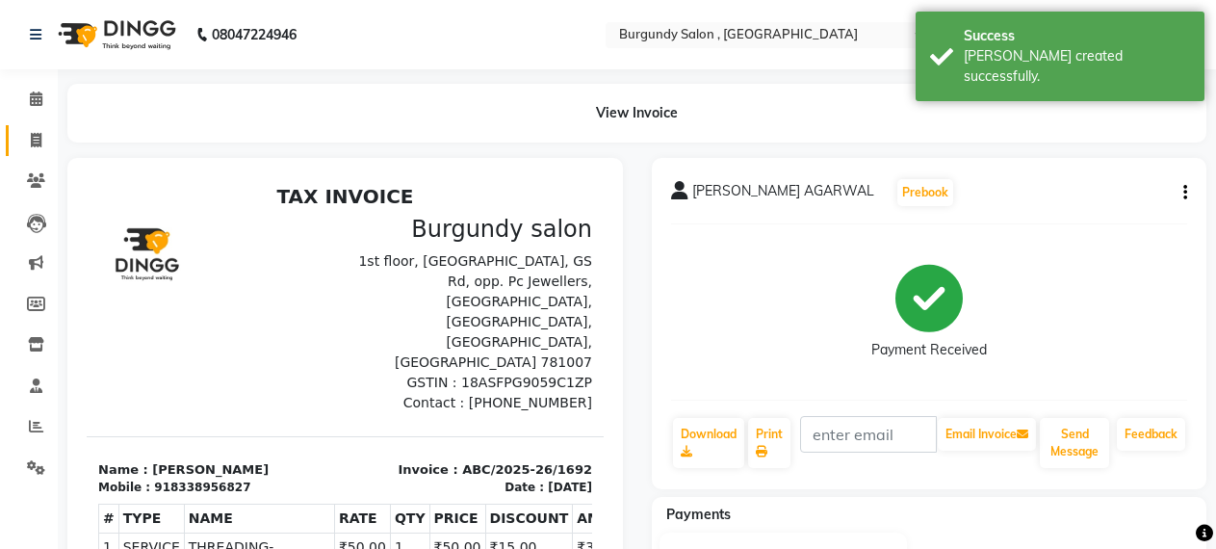
click at [35, 143] on icon at bounding box center [36, 140] width 11 height 14
select select "service"
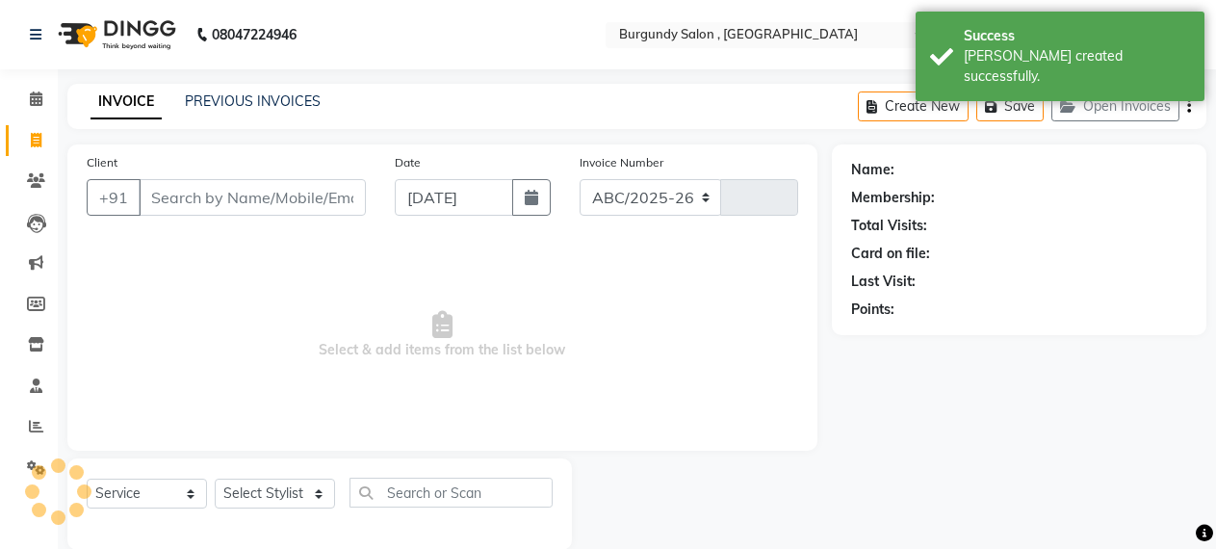
select select "5345"
type input "1693"
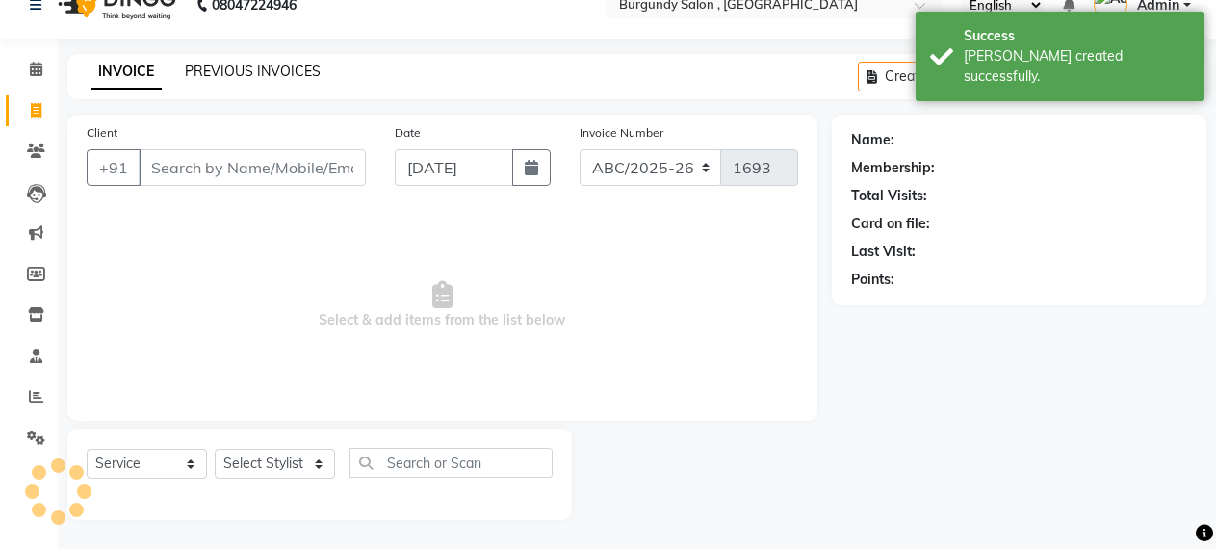
click at [225, 68] on link "PREVIOUS INVOICES" at bounding box center [253, 71] width 136 height 17
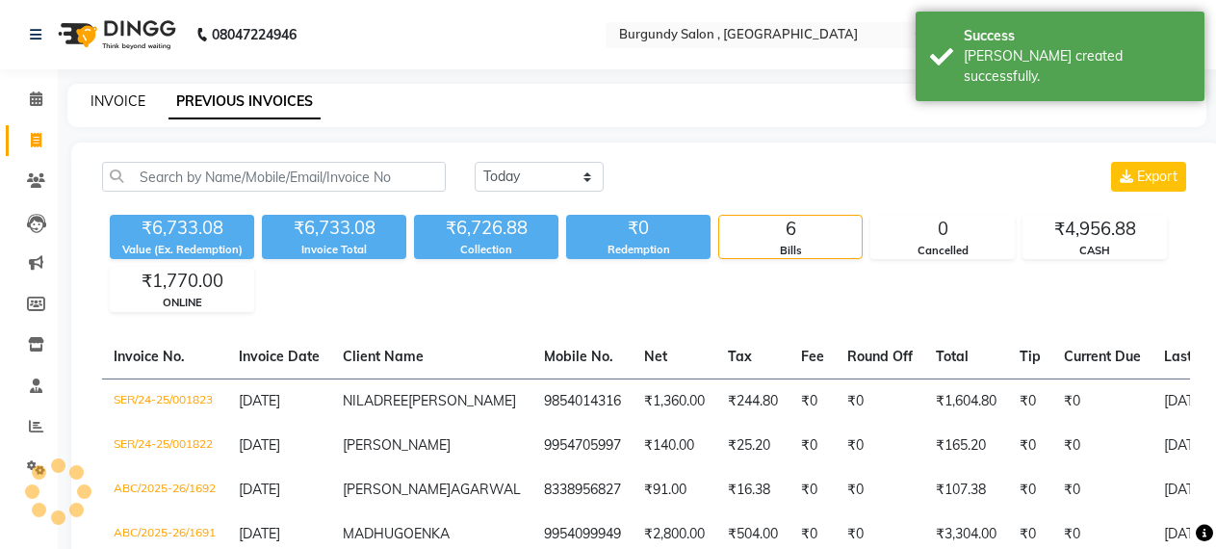
click at [127, 97] on link "INVOICE" at bounding box center [118, 100] width 55 height 17
select select "service"
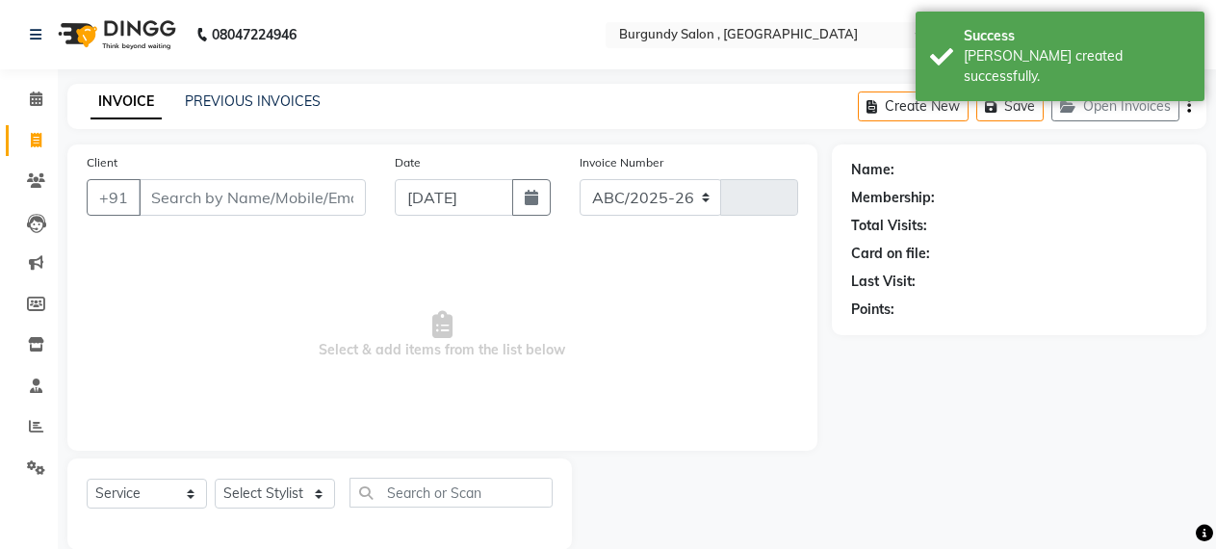
scroll to position [30, 0]
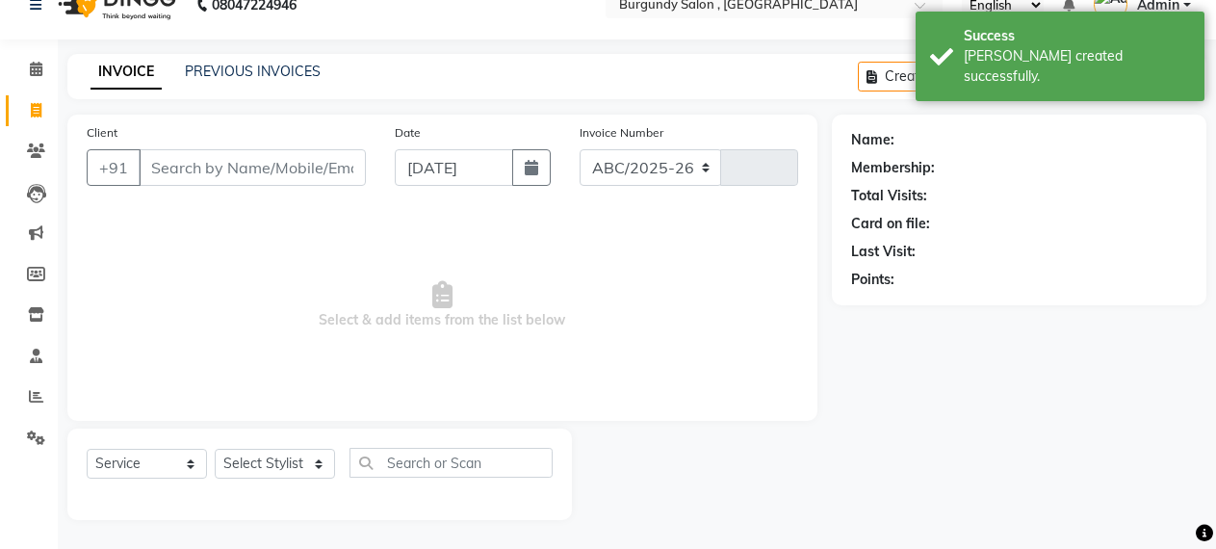
select select "5345"
type input "1693"
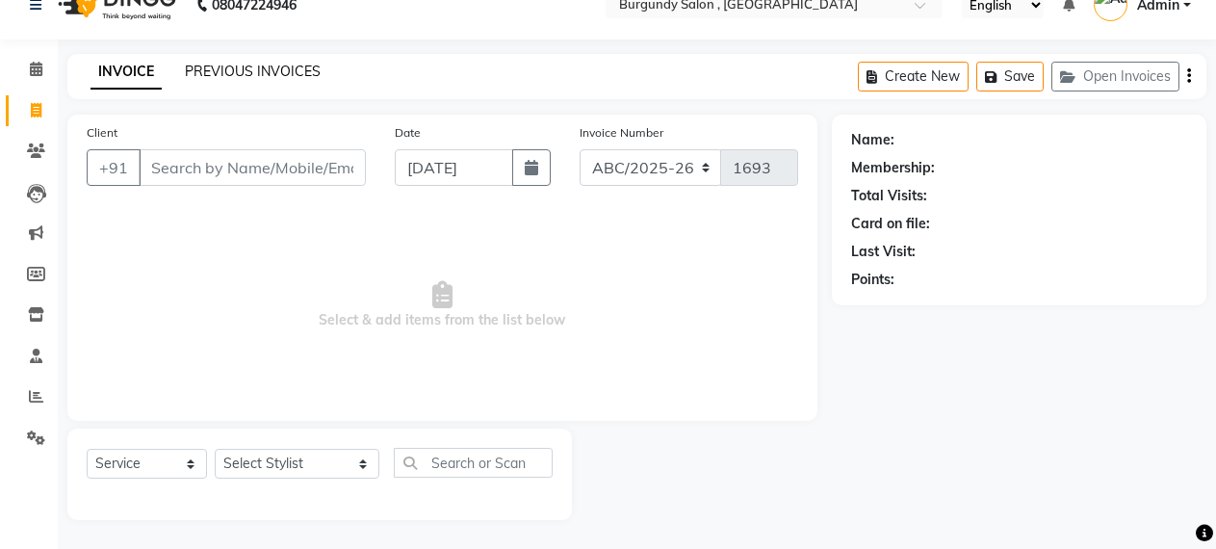
click at [251, 76] on link "PREVIOUS INVOICES" at bounding box center [253, 71] width 136 height 17
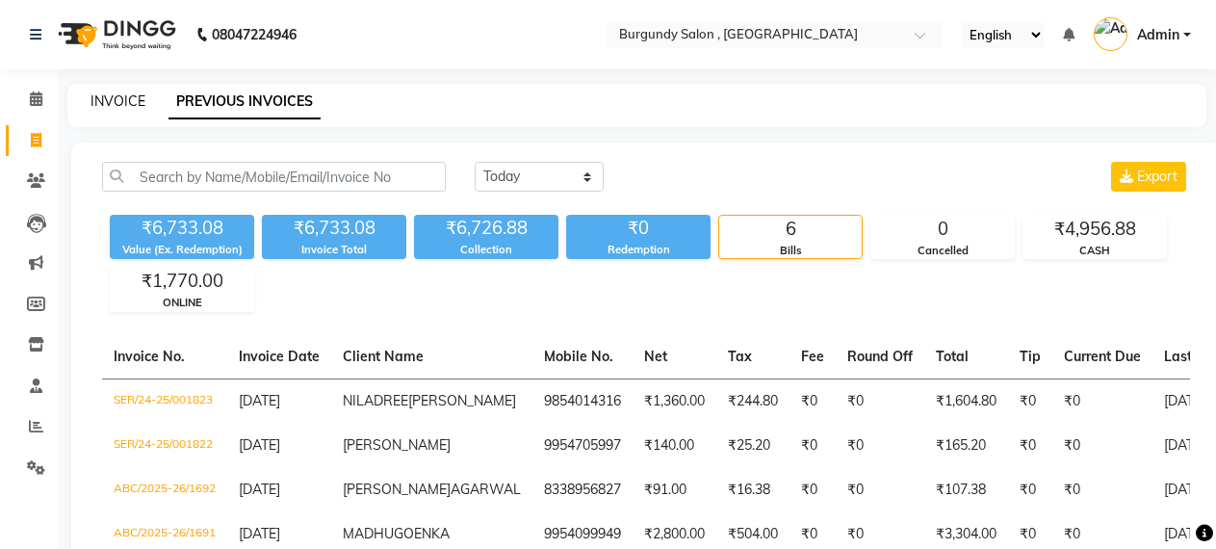
click at [106, 93] on link "INVOICE" at bounding box center [118, 100] width 55 height 17
select select "service"
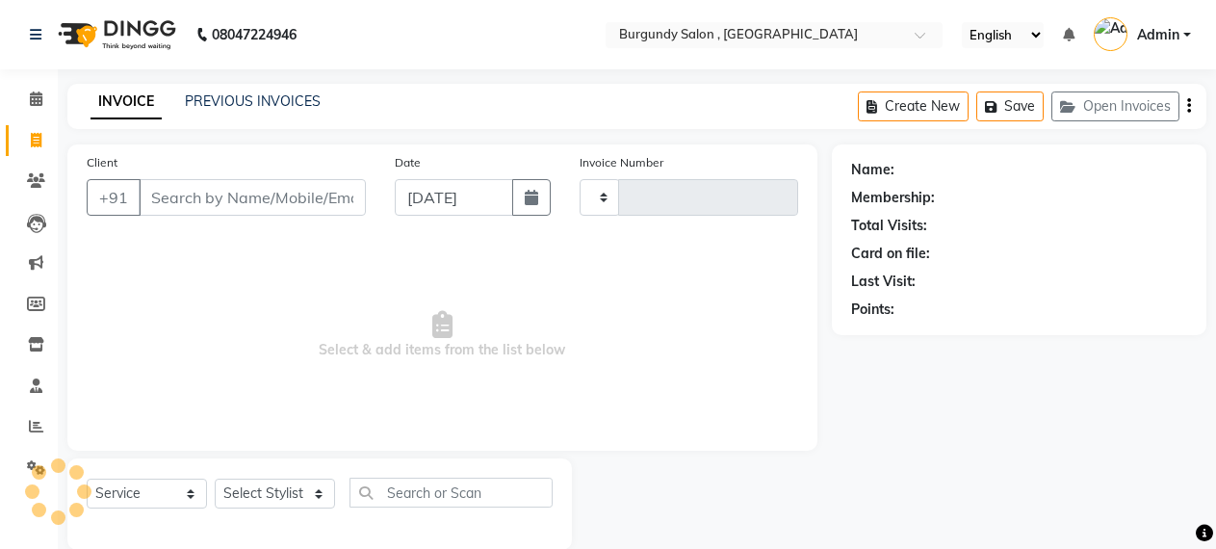
scroll to position [30, 0]
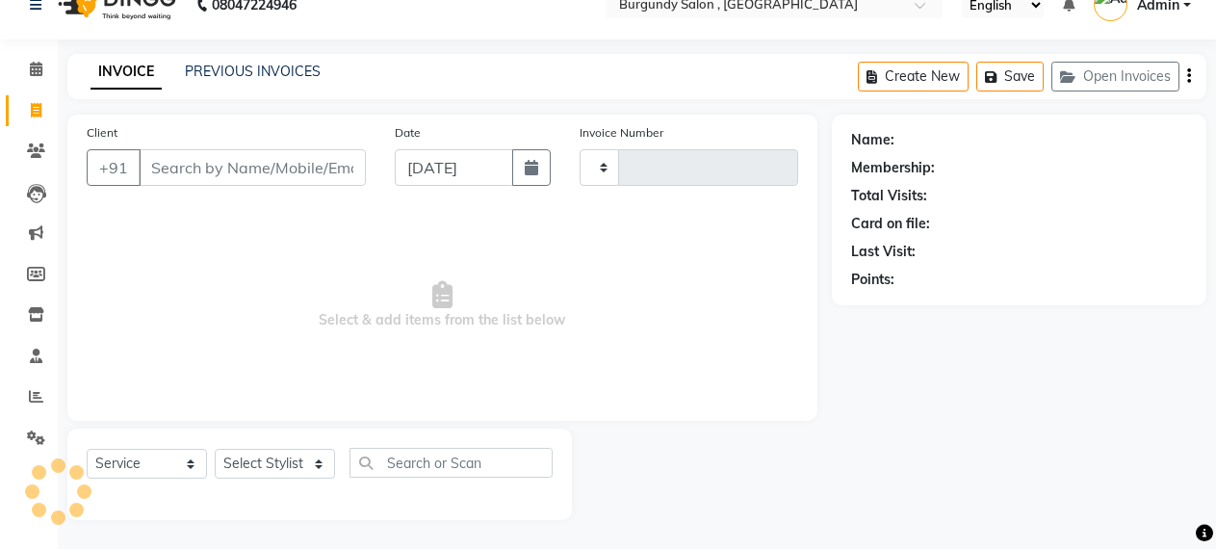
type input "1693"
select select "5345"
click at [161, 172] on input "Client" at bounding box center [252, 167] width 227 height 37
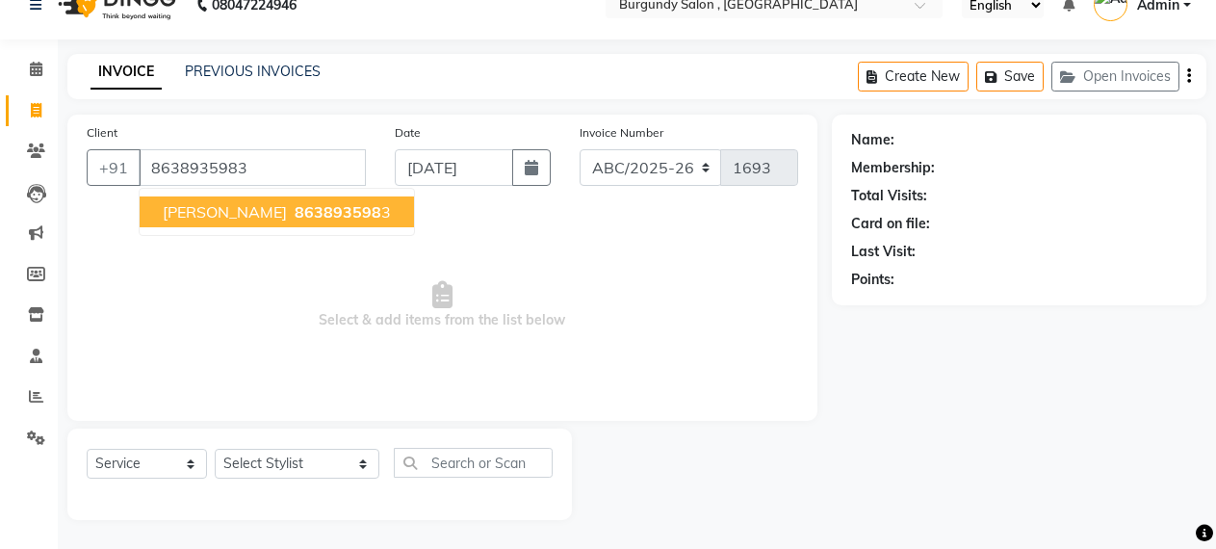
type input "8638935983"
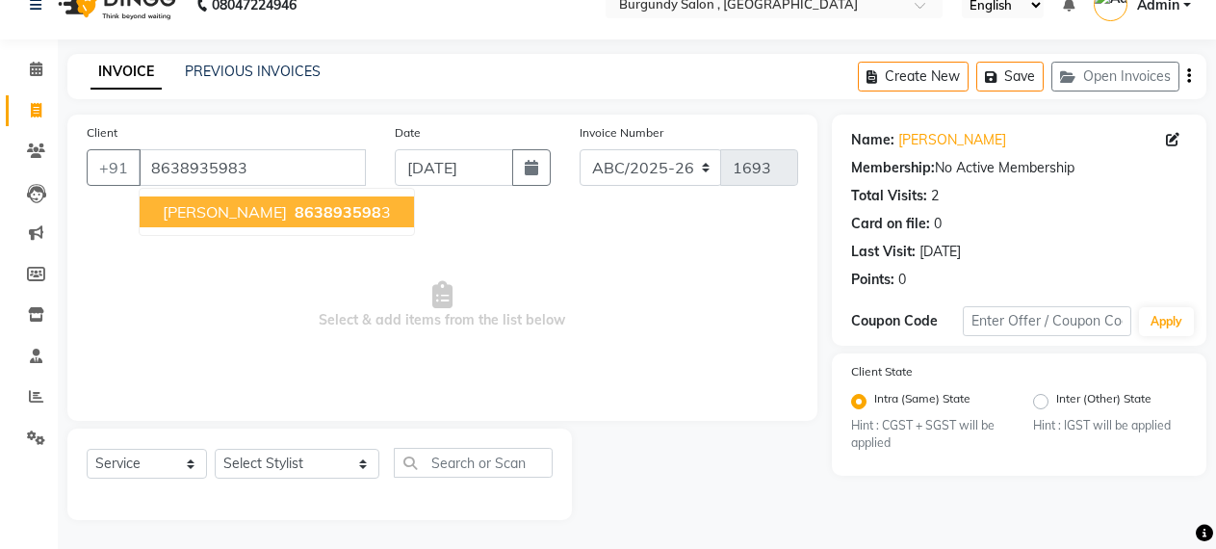
click at [200, 209] on span "[PERSON_NAME]" at bounding box center [225, 211] width 124 height 19
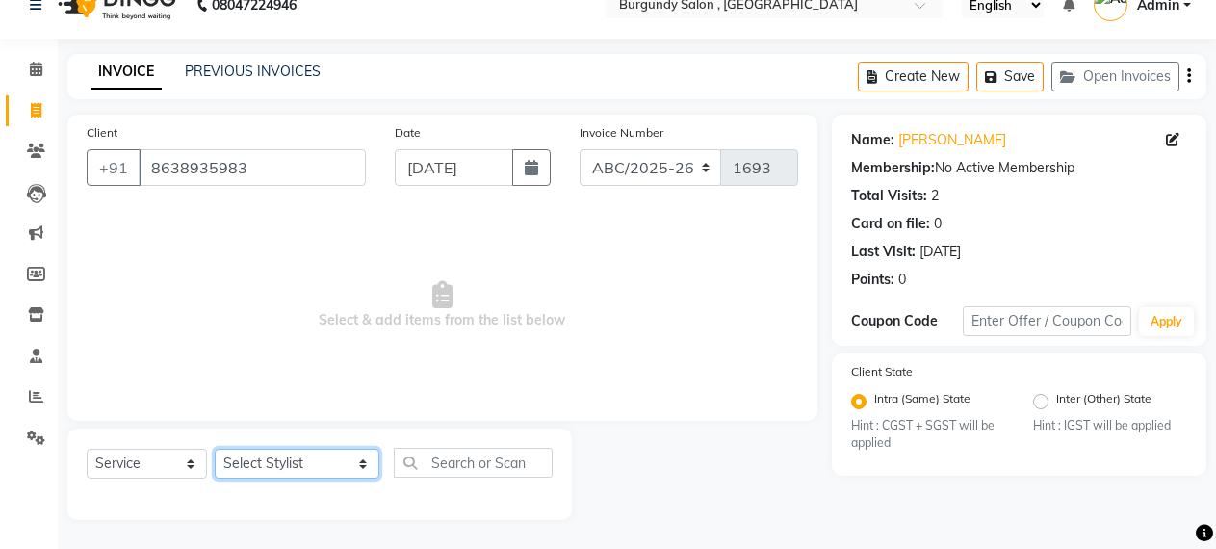
click at [278, 471] on select "Select Stylist ANIL [PERSON_NAME] [PERSON_NAME] DHON DAS DHON / [PERSON_NAME] […" at bounding box center [297, 464] width 165 height 30
select select "71248"
click at [215, 449] on select "Select Stylist ANIL [PERSON_NAME] [PERSON_NAME] DHON DAS DHON / [PERSON_NAME] […" at bounding box center [297, 464] width 165 height 30
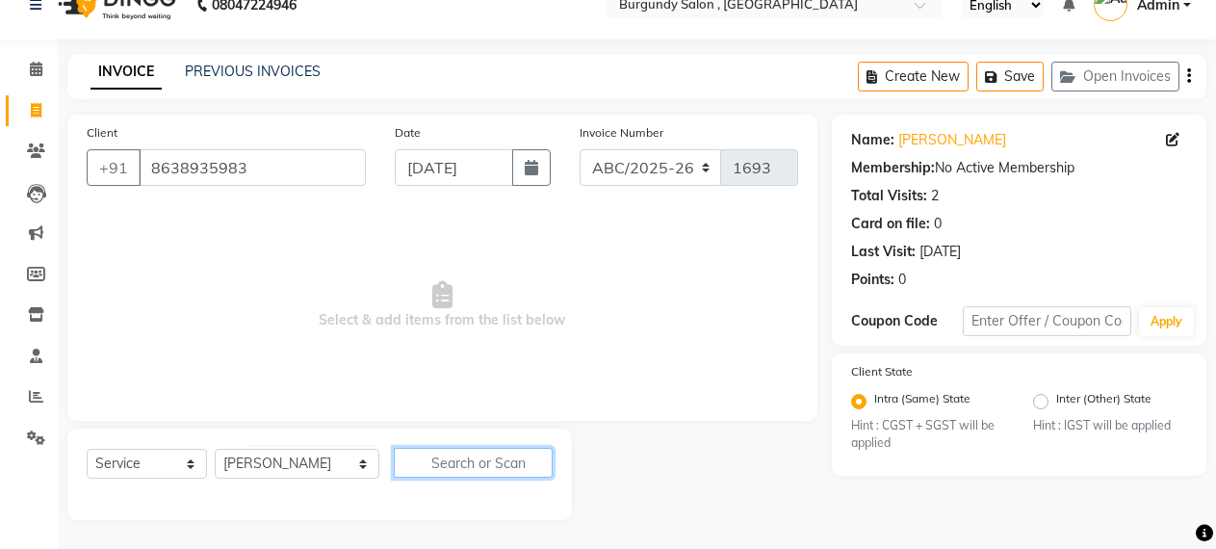
click at [436, 458] on input "text" at bounding box center [474, 463] width 160 height 30
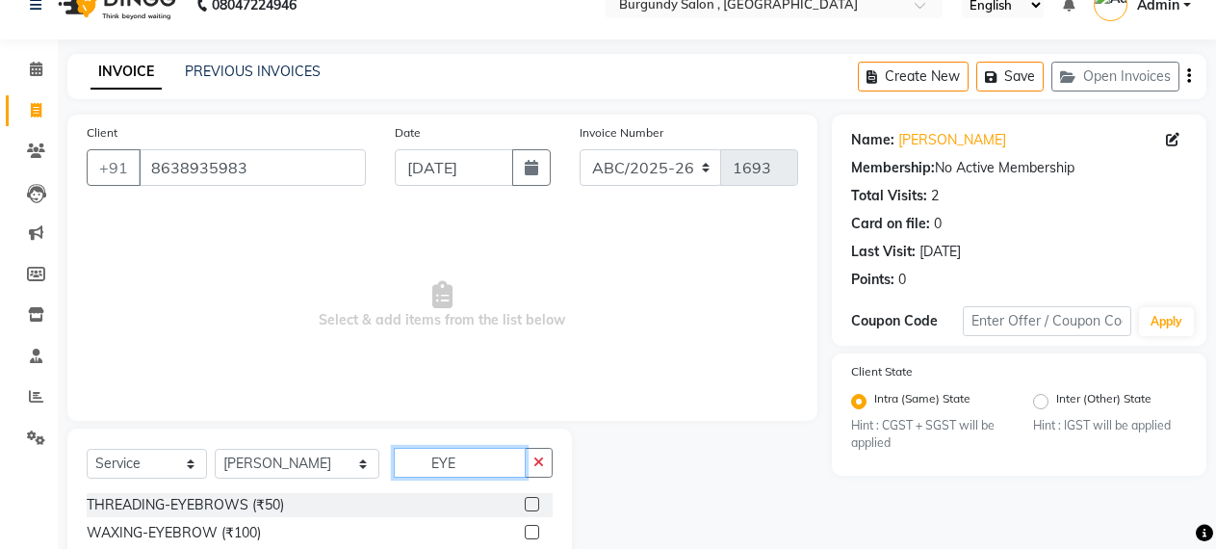
type input "EYE"
click at [525, 501] on label at bounding box center [532, 504] width 14 height 14
click at [525, 501] on input "checkbox" at bounding box center [531, 505] width 13 height 13
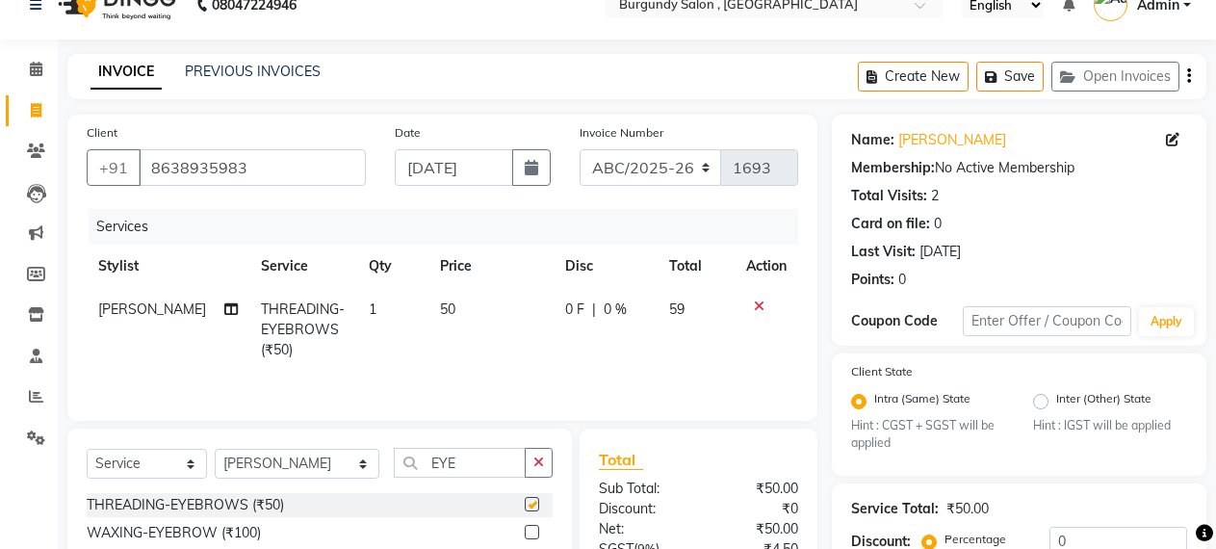
checkbox input "false"
click at [644, 169] on select "ABC/2025-26 SER/24-25 V/2025-26" at bounding box center [651, 167] width 143 height 37
select select "5334"
click at [580, 149] on select "ABC/2025-26 SER/24-25 V/2025-26" at bounding box center [651, 167] width 143 height 37
type input "001824"
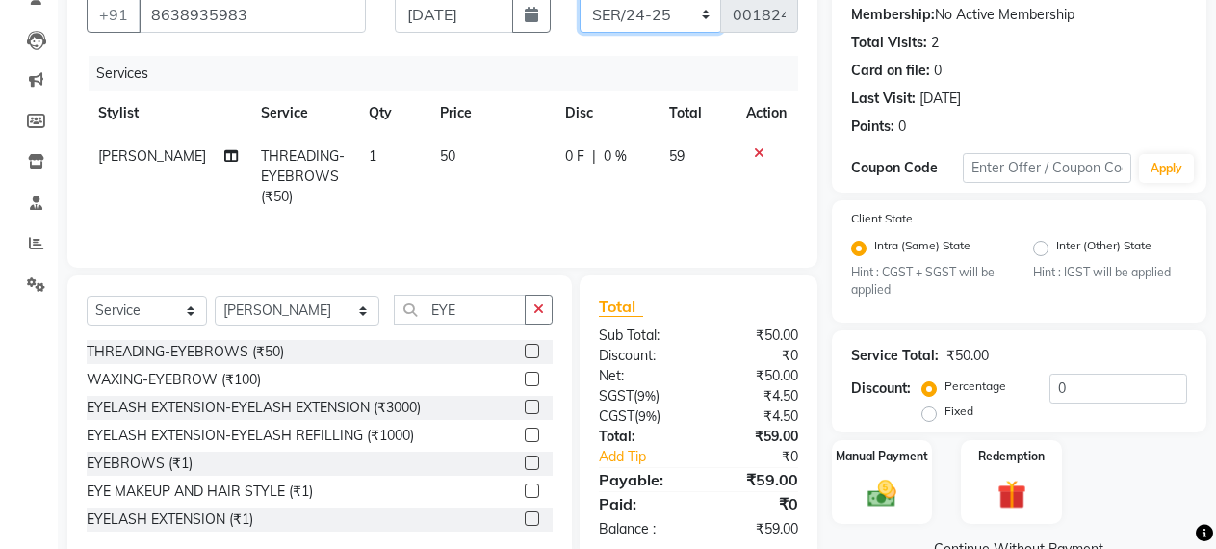
scroll to position [226, 0]
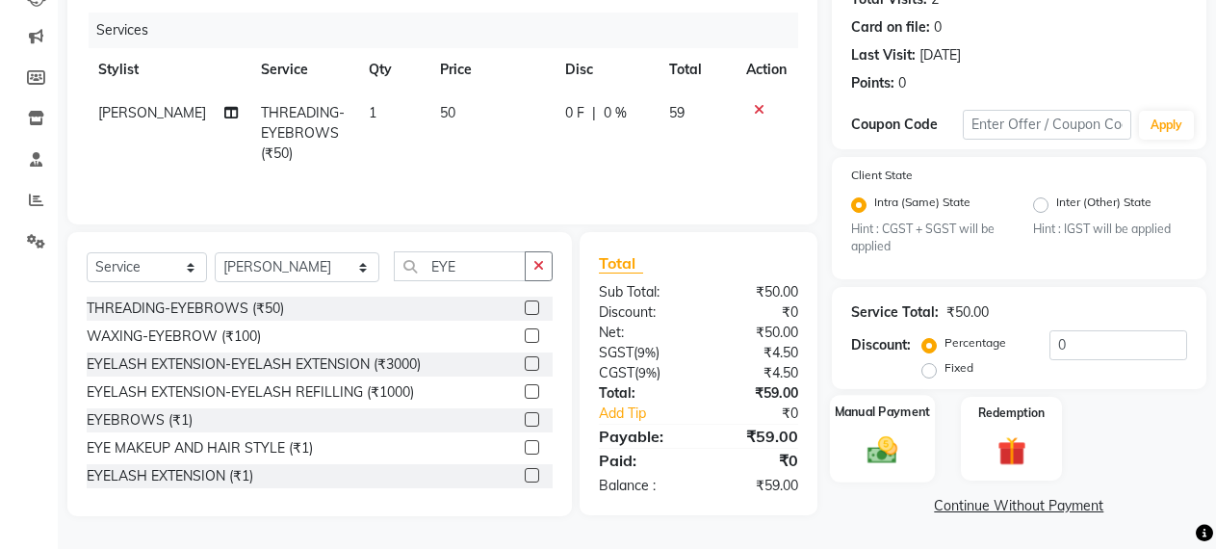
click at [885, 430] on div "Manual Payment" at bounding box center [882, 440] width 105 height 88
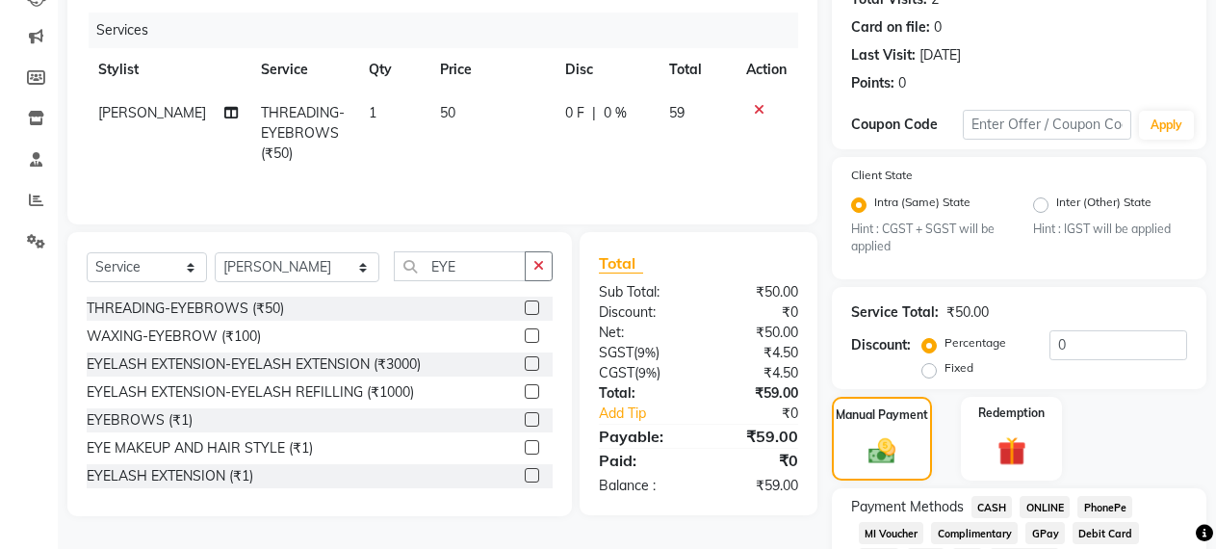
click at [1047, 502] on span "ONLINE" at bounding box center [1045, 507] width 50 height 22
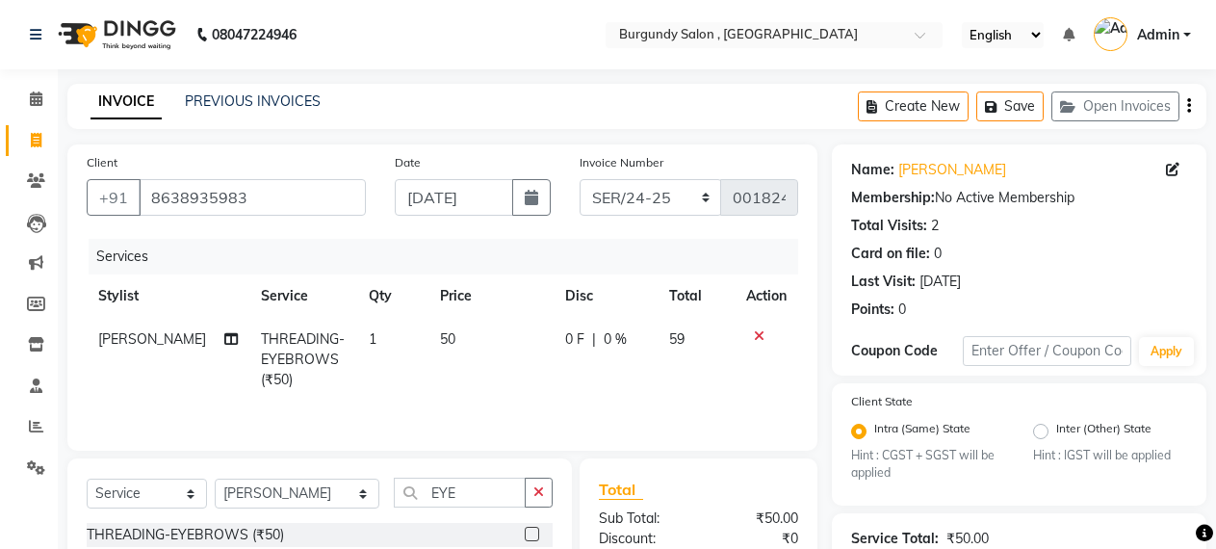
scroll to position [429, 0]
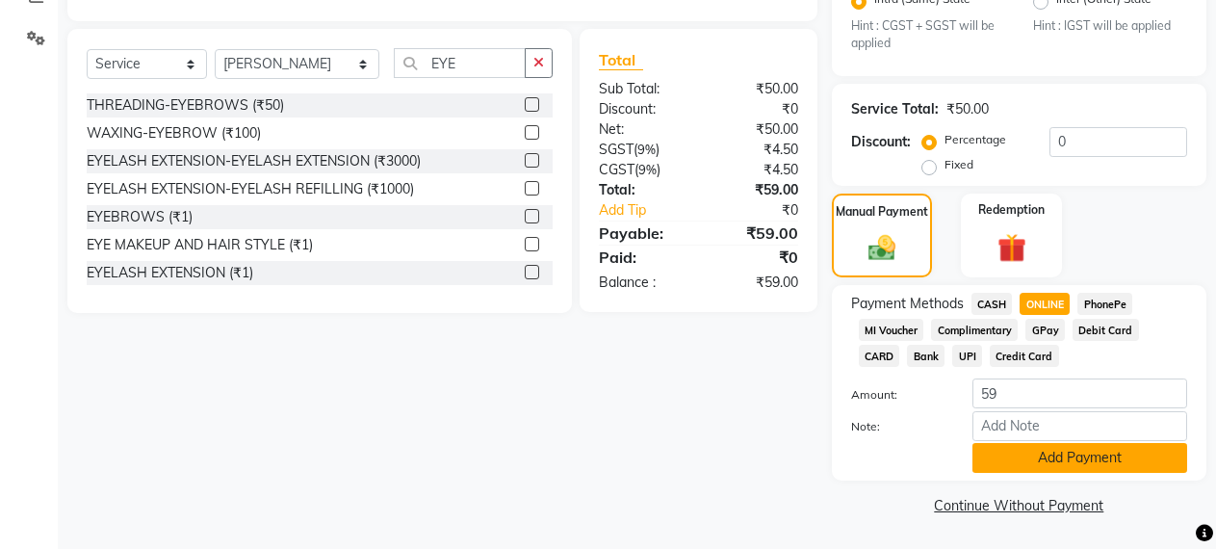
click at [1096, 468] on button "Add Payment" at bounding box center [1080, 458] width 215 height 30
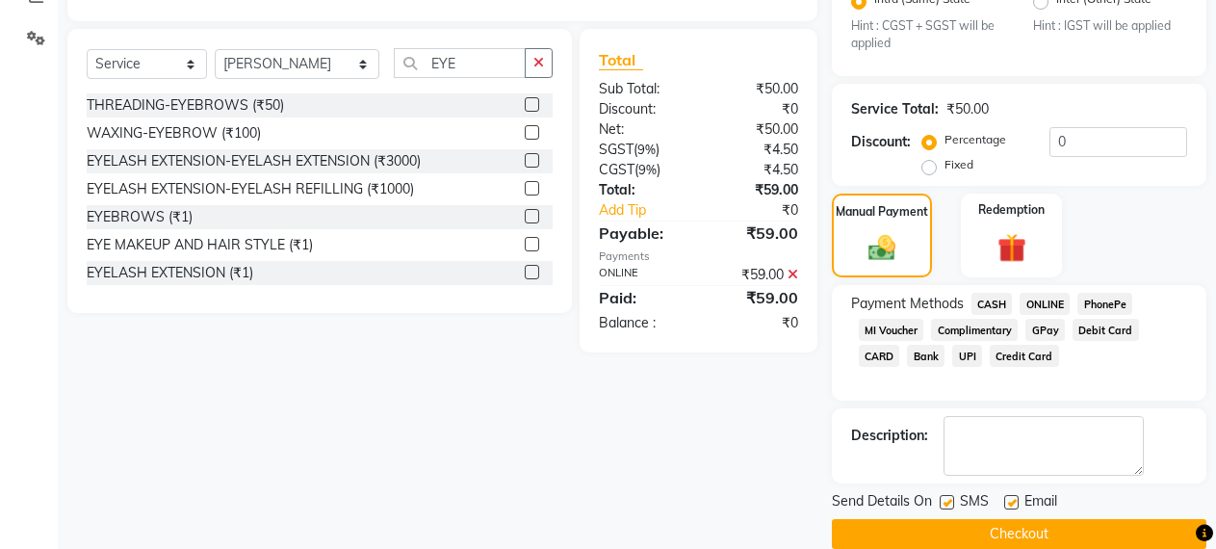
click at [966, 528] on button "Checkout" at bounding box center [1019, 534] width 375 height 30
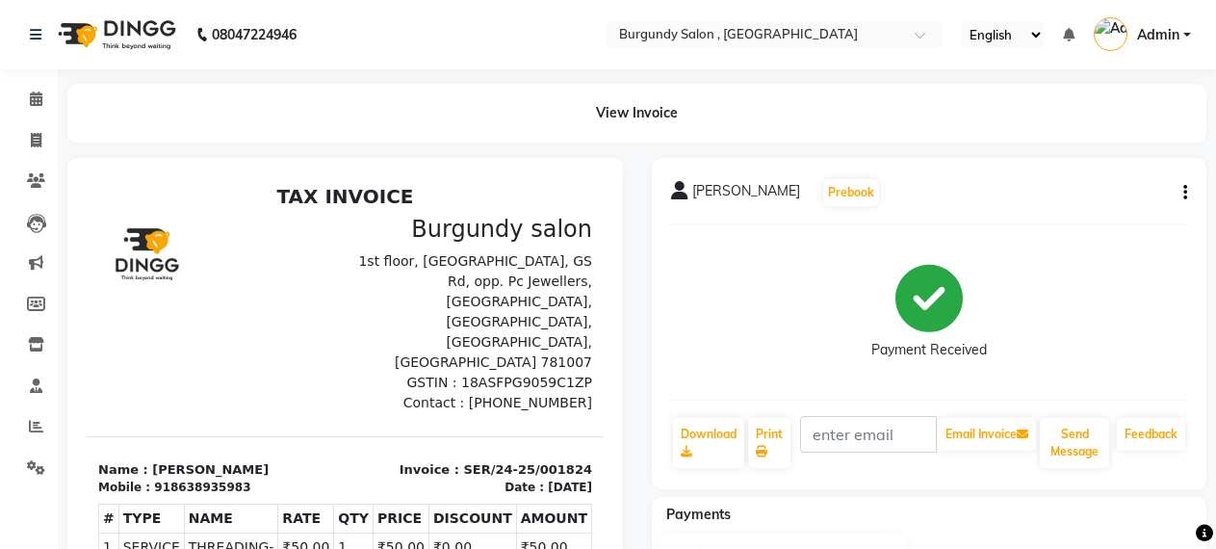
drag, startPoint x: 994, startPoint y: 504, endPoint x: 925, endPoint y: 94, distance: 414.9
